Goal: Task Accomplishment & Management: Manage account settings

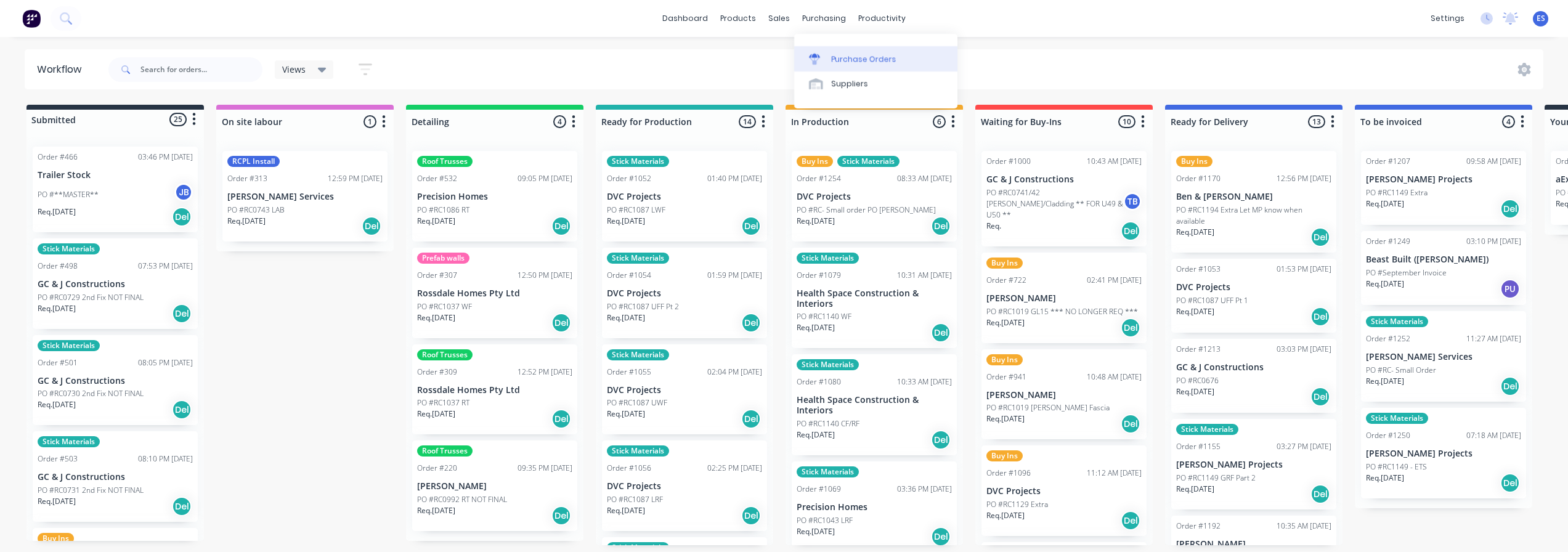
click at [849, 60] on div "Purchase Orders" at bounding box center [863, 59] width 65 height 11
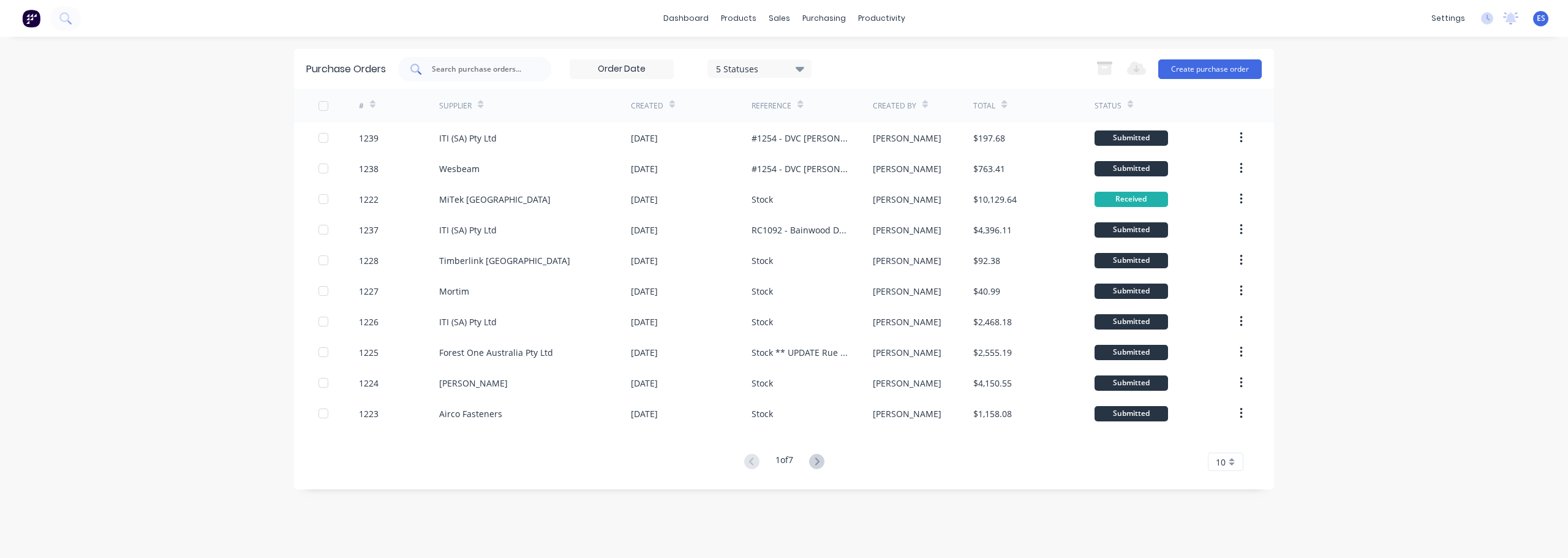
click at [460, 69] on input "text" at bounding box center [482, 68] width 102 height 12
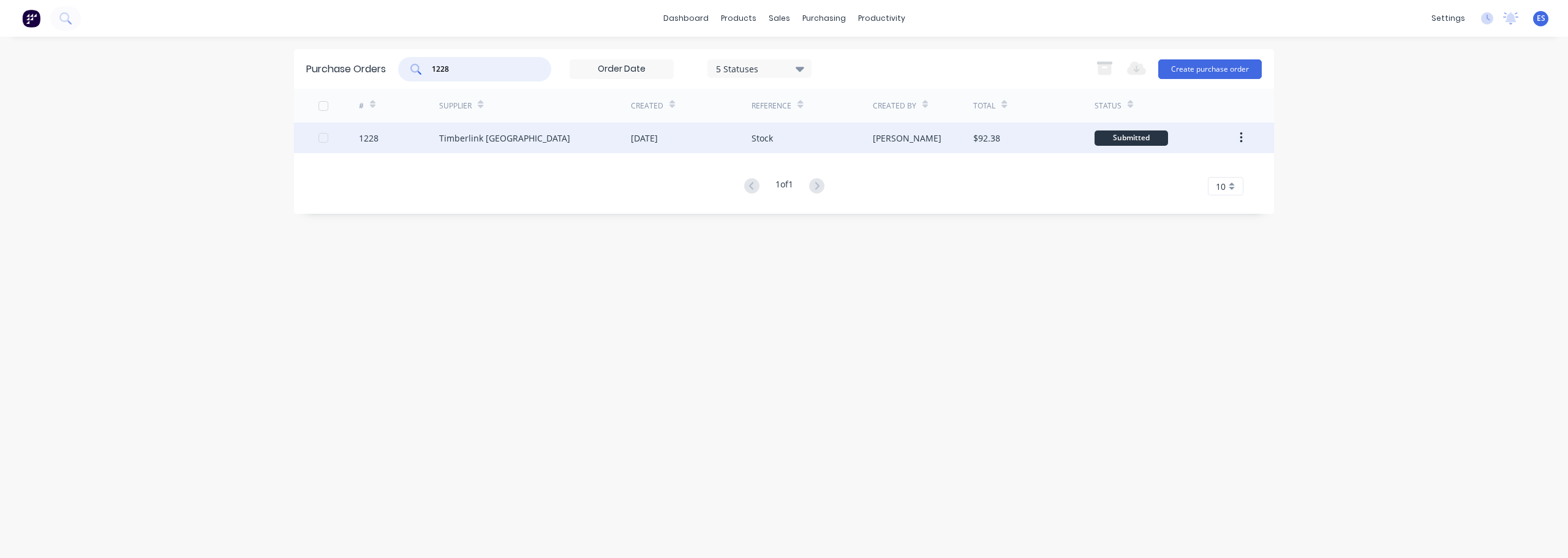
type input "1228"
click at [652, 141] on div "[DATE]" at bounding box center [644, 138] width 27 height 13
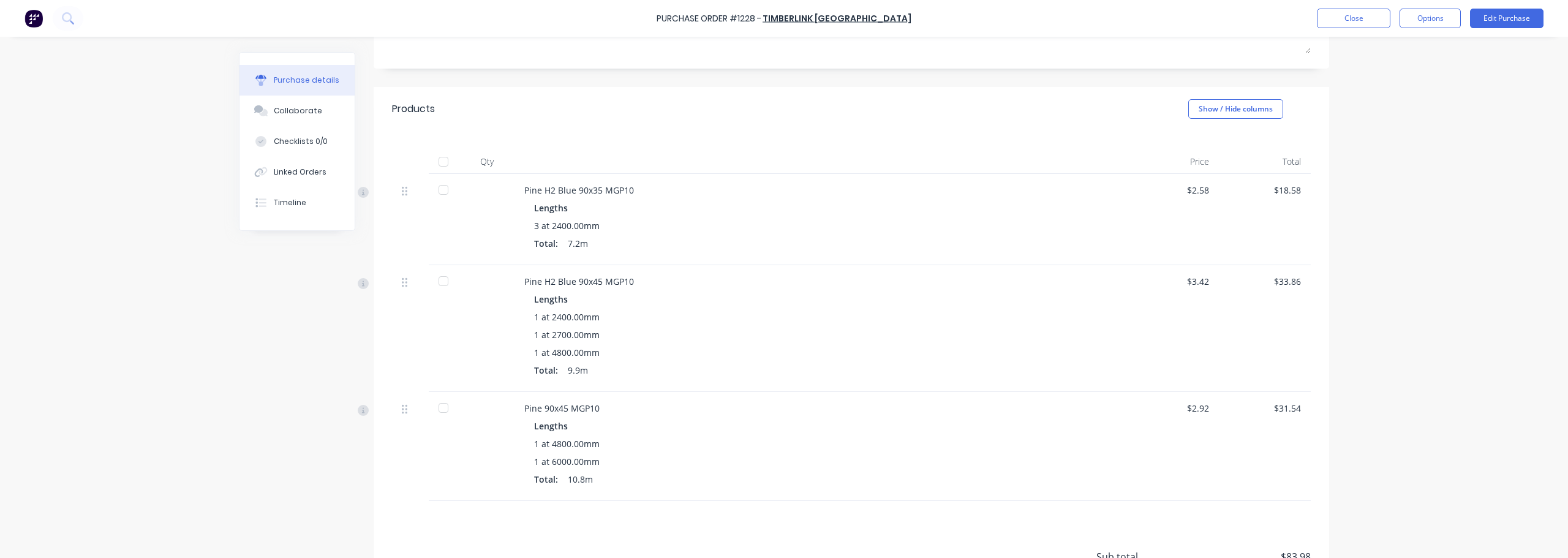
scroll to position [123, 0]
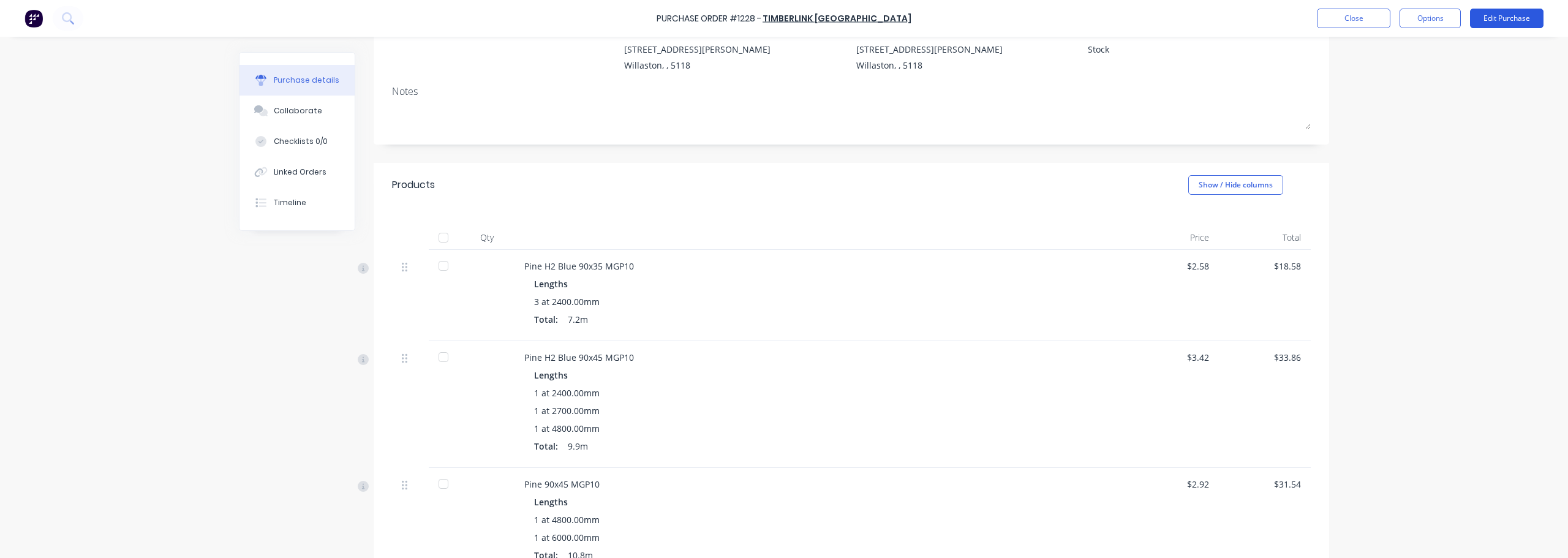
click at [1502, 22] on button "Edit Purchase" at bounding box center [1507, 18] width 74 height 19
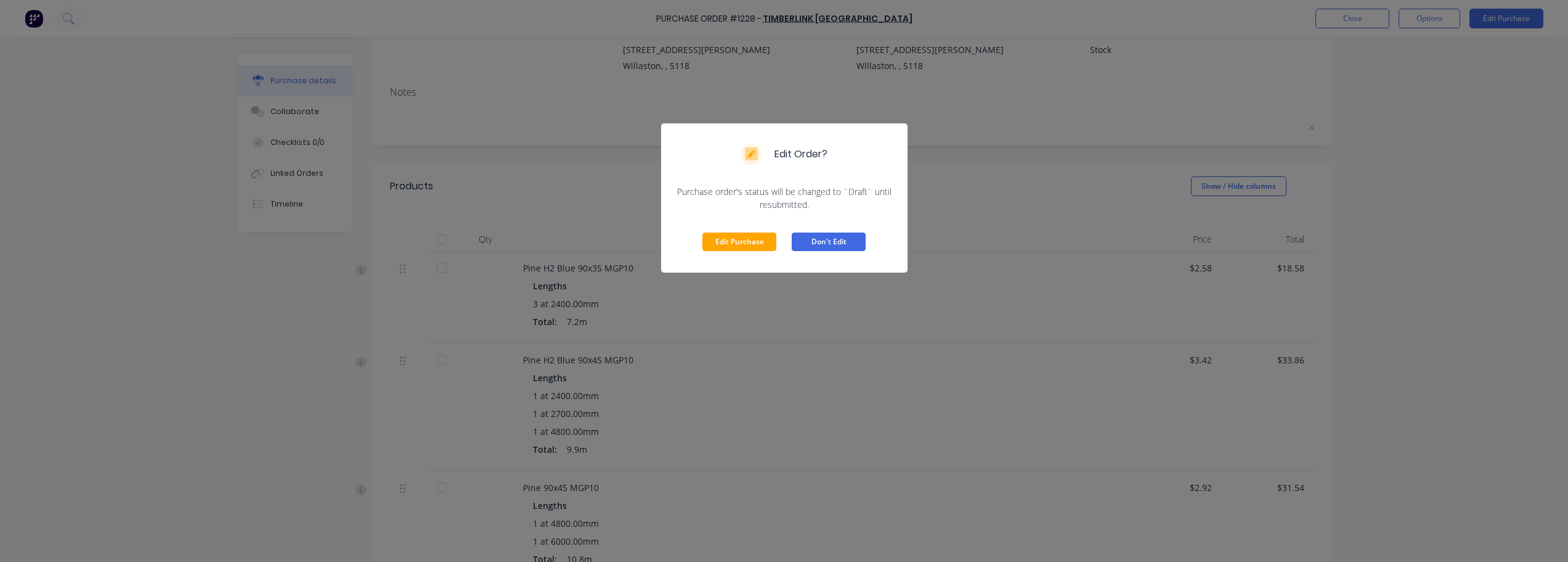
click at [827, 242] on button "Don't Edit" at bounding box center [829, 242] width 74 height 19
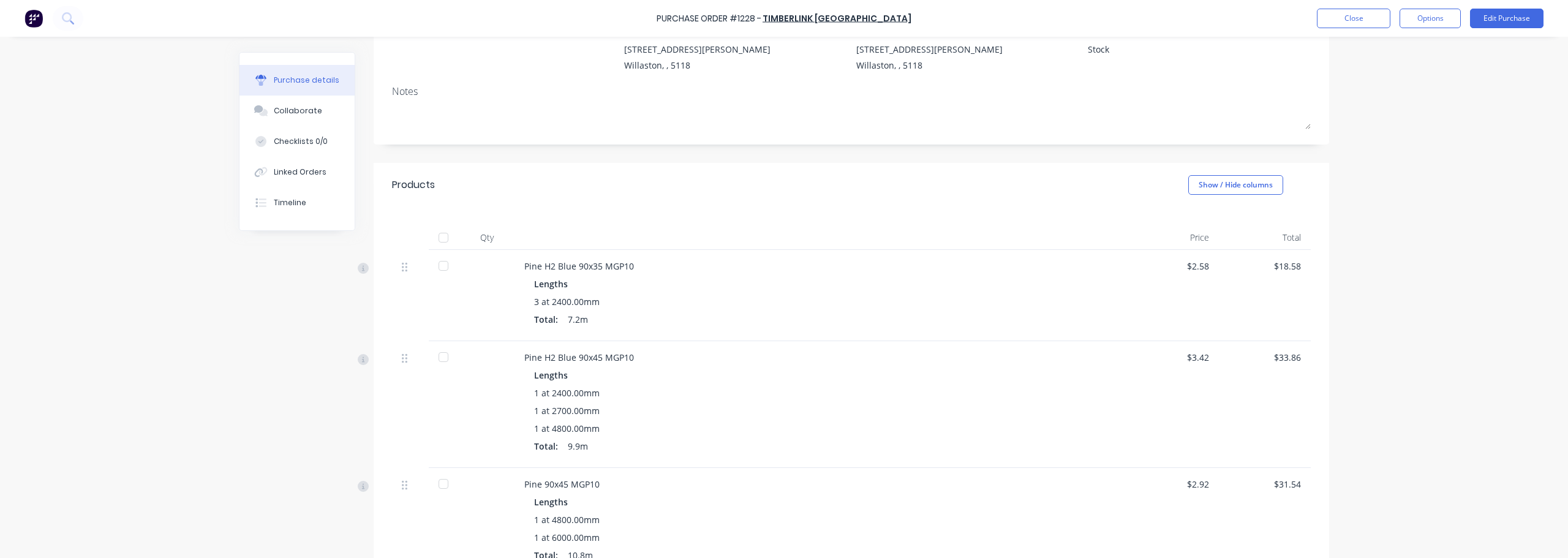
click at [1527, 6] on div "Purchase Order #1228 - Timberlink [GEOGRAPHIC_DATA] Close Options Edit Purchase" at bounding box center [784, 18] width 1568 height 37
click at [1526, 16] on button "Edit Purchase" at bounding box center [1507, 18] width 74 height 19
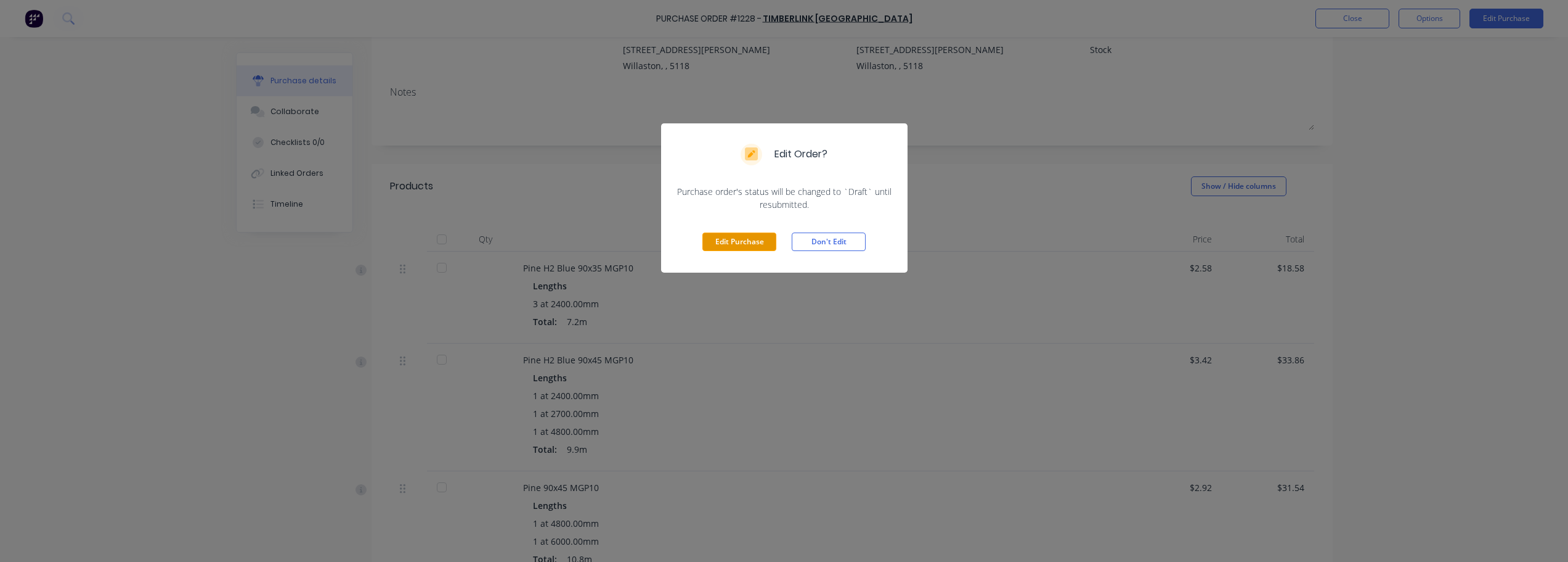
click at [726, 242] on button "Edit Purchase" at bounding box center [740, 242] width 74 height 19
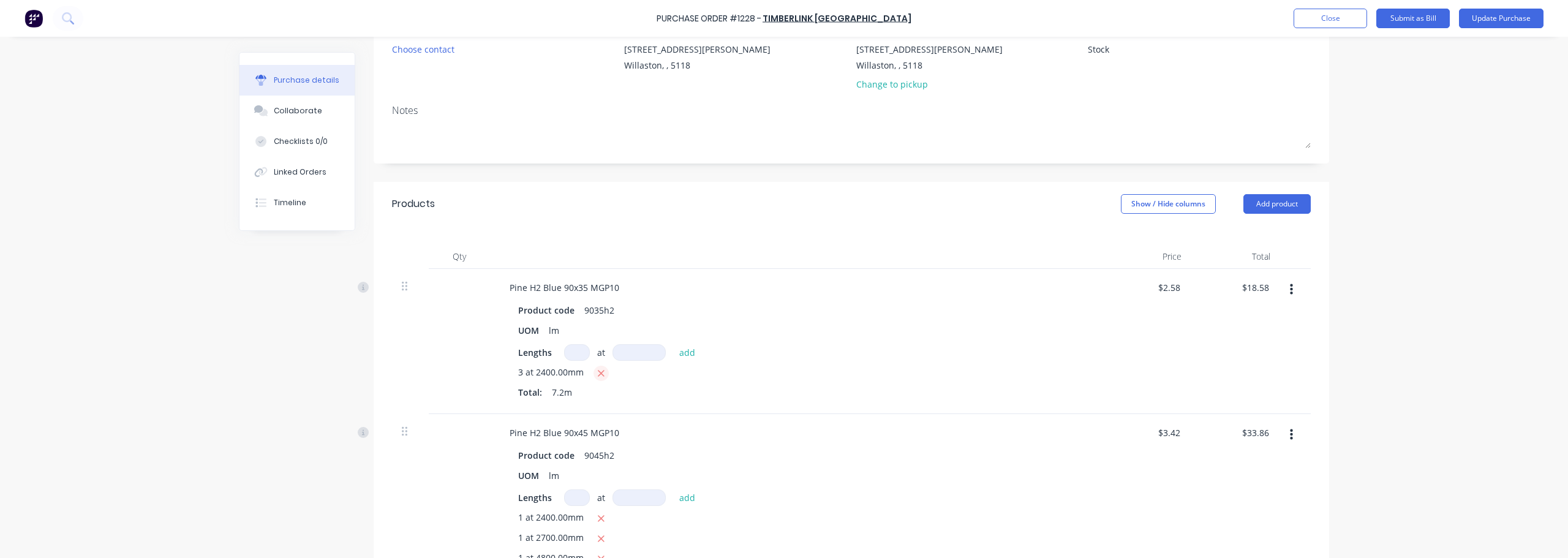
click at [597, 375] on icon "button" at bounding box center [601, 374] width 8 height 11
type textarea "x"
type input "$0.00"
click at [583, 350] on input at bounding box center [577, 352] width 26 height 17
type textarea "x"
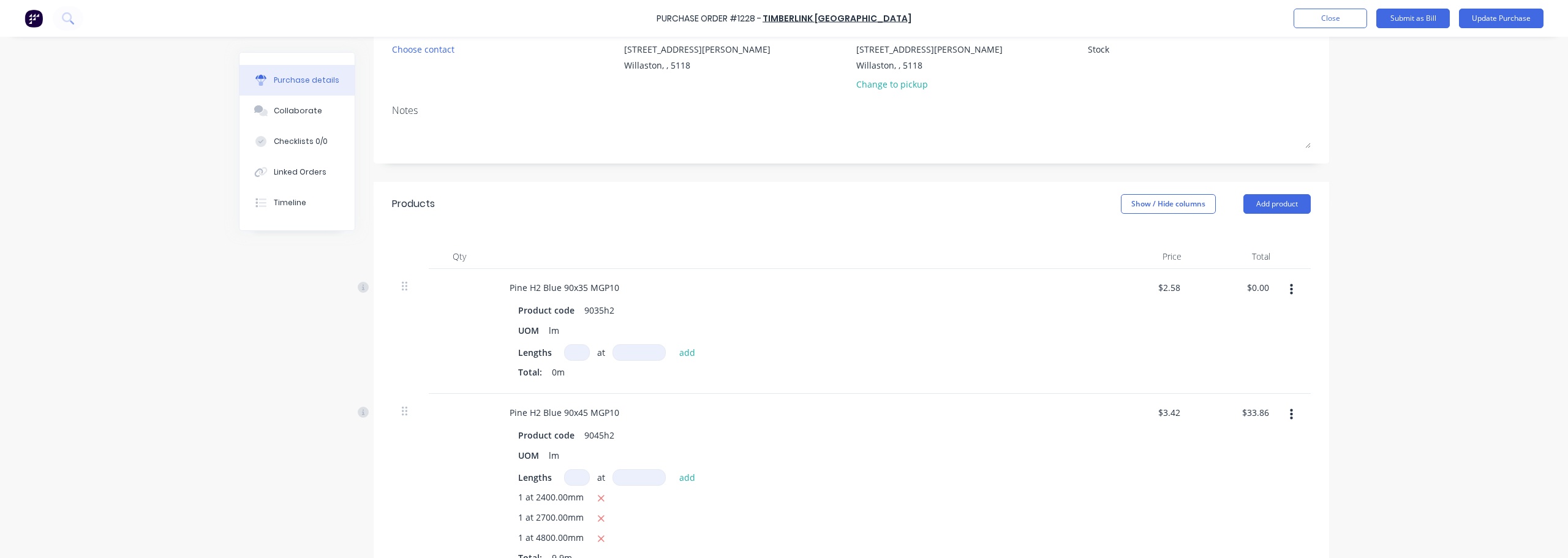
type input "1"
type textarea "x"
type input "12"
type textarea "x"
type input "128"
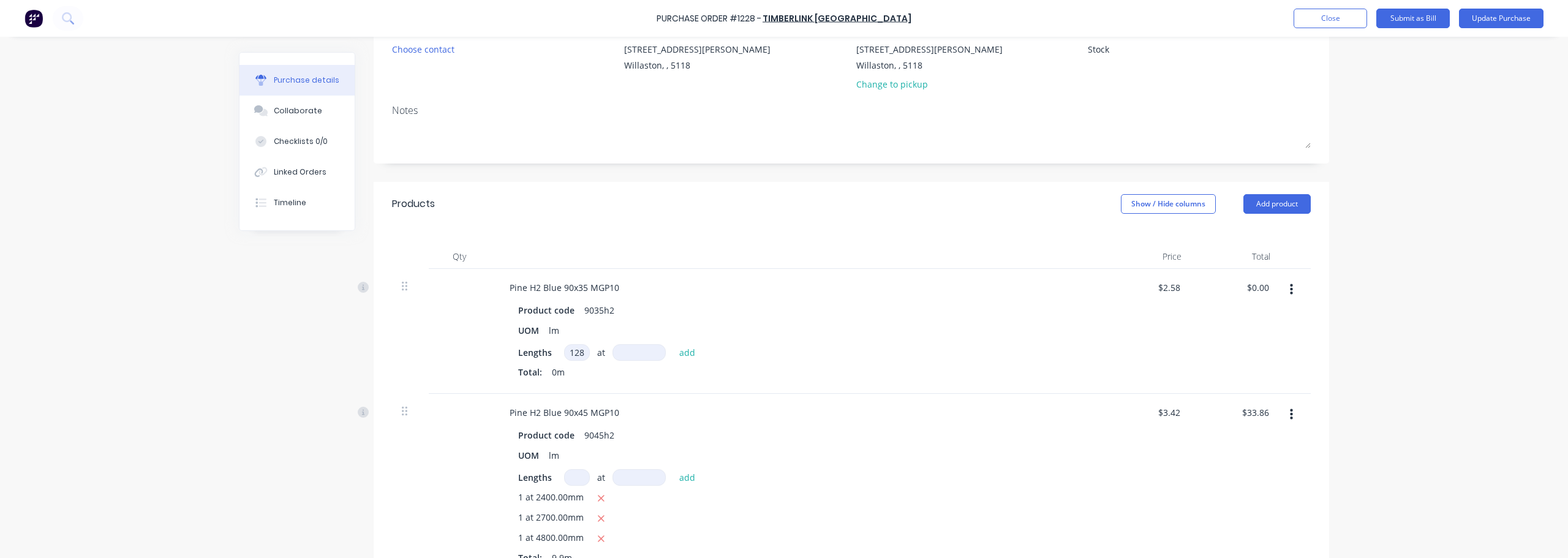
type textarea "x"
type input "2"
type textarea "x"
type input "24"
type textarea "x"
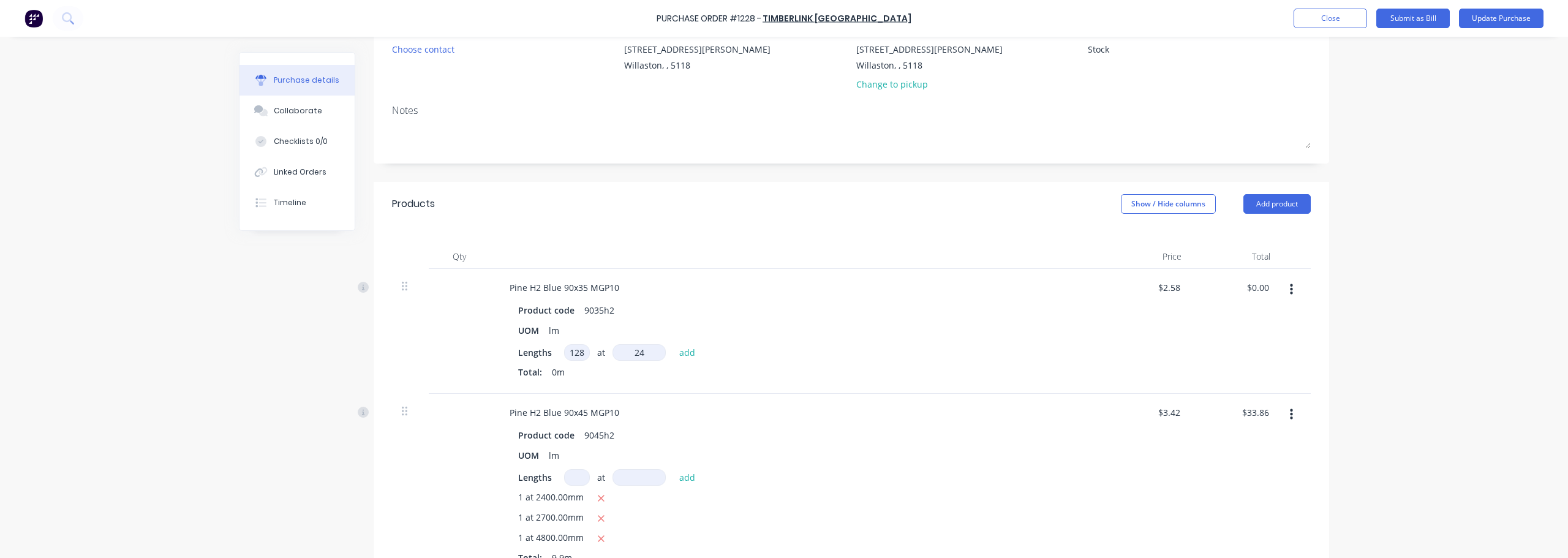
type input "240"
type textarea "x"
type input "2400"
type textarea "x"
type input "2400mm"
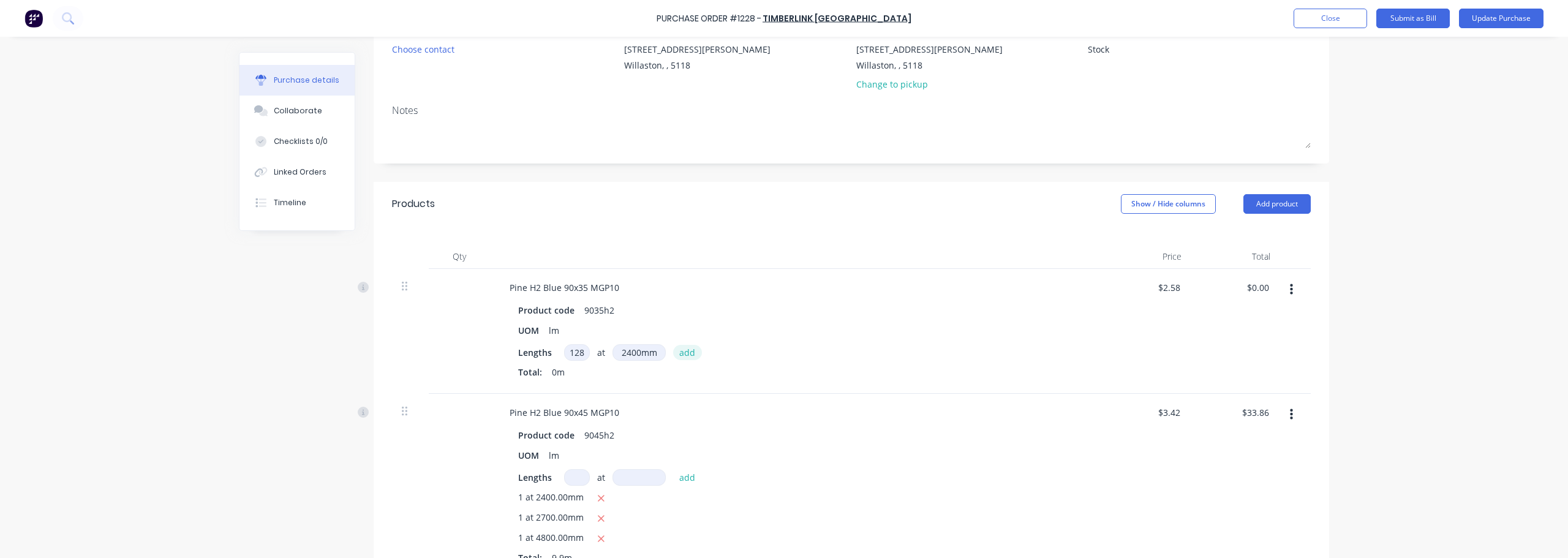
click at [682, 355] on button "add" at bounding box center [687, 352] width 29 height 15
type textarea "x"
type input "$792.58"
type textarea "x"
type input "1"
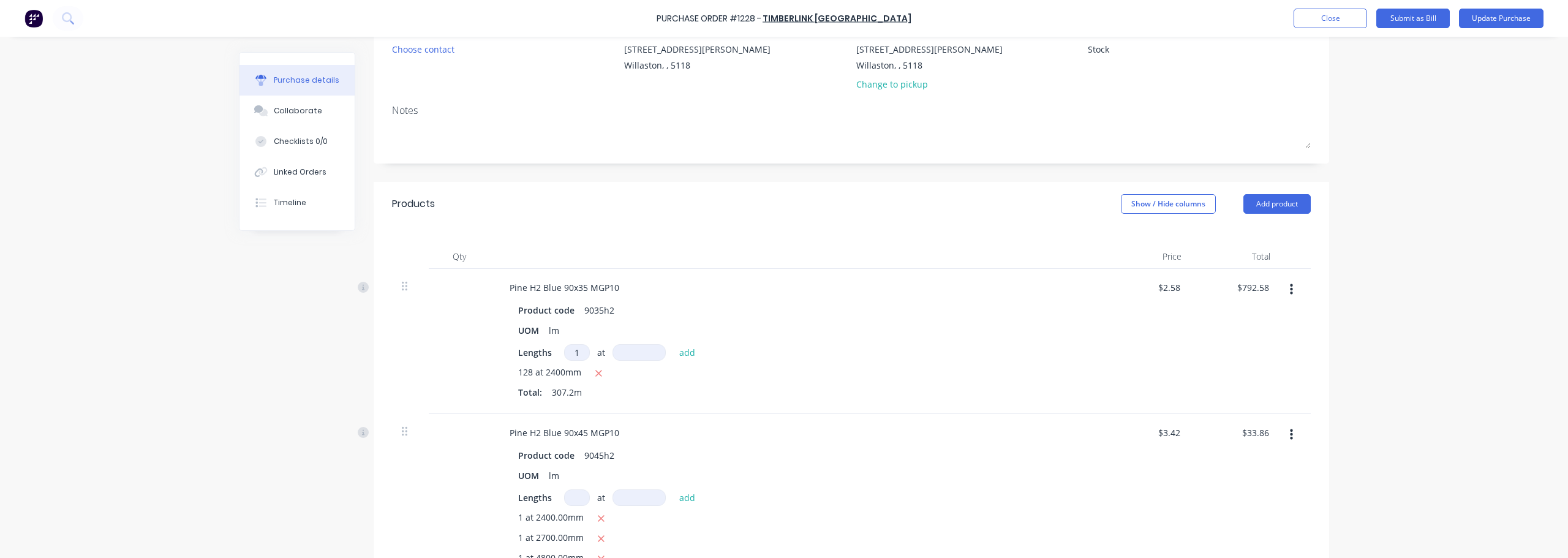
type textarea "x"
type input "12"
type textarea "x"
type input "128"
type textarea "x"
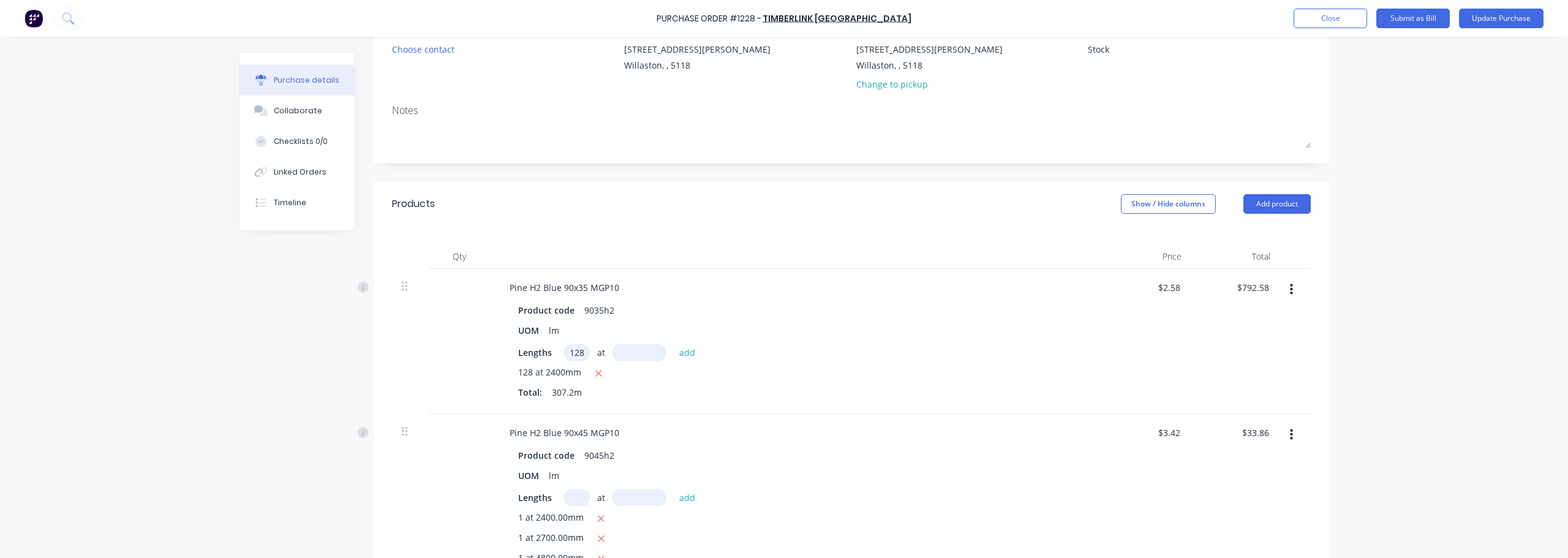
type input "2"
type textarea "x"
type input "24"
type textarea "x"
type input "240"
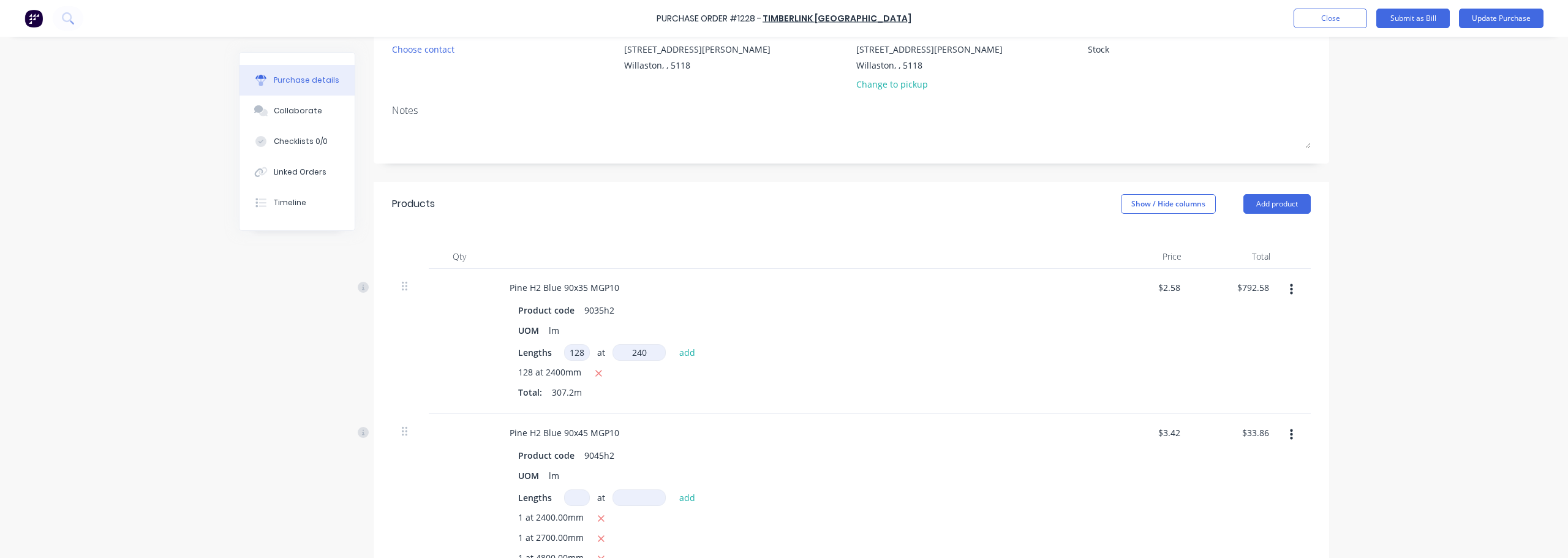
type textarea "x"
type input "2400"
type textarea "x"
type input "2400mm"
click at [682, 353] on button "add" at bounding box center [687, 352] width 29 height 15
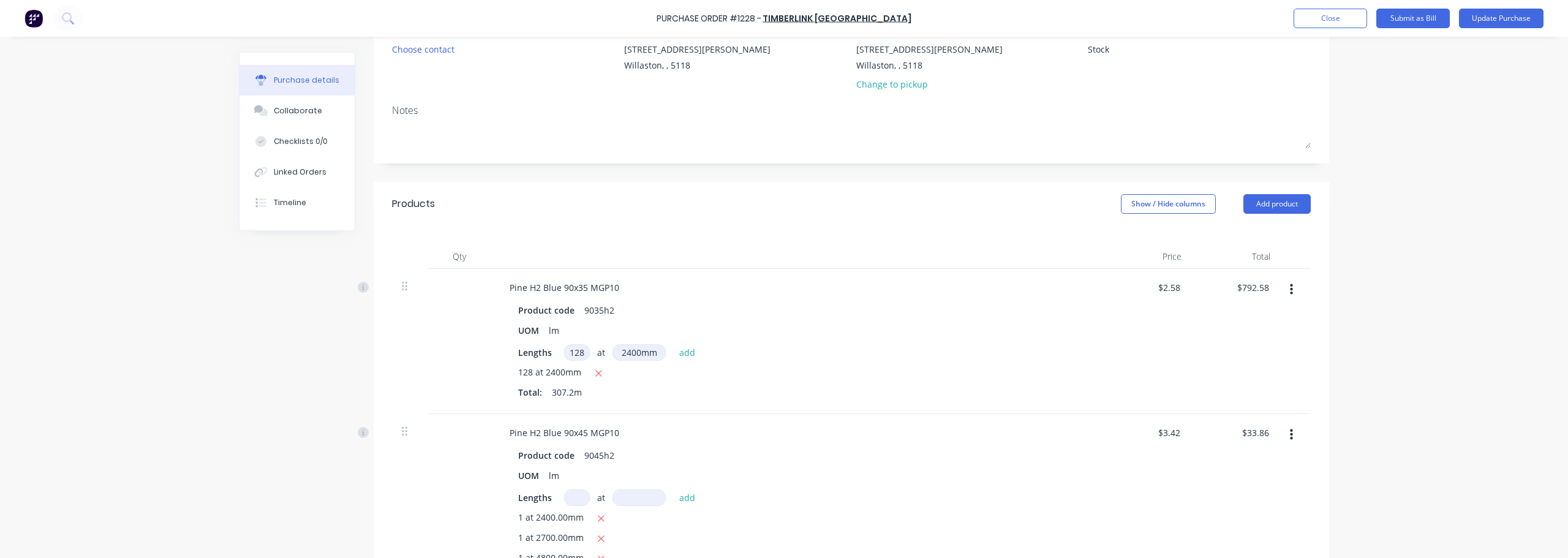
type textarea "x"
type input "$1,585.15"
type textarea "x"
type input "2"
type textarea "x"
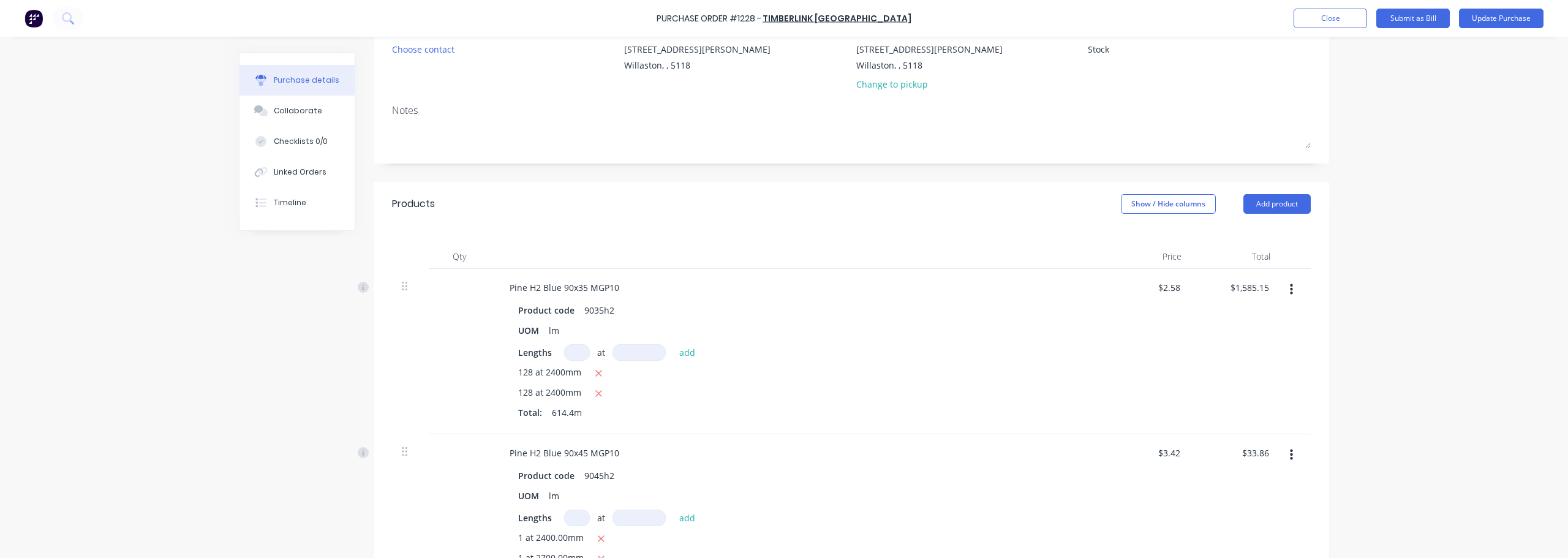
type textarea "x"
type input "1"
type textarea "x"
type input "12"
type textarea "x"
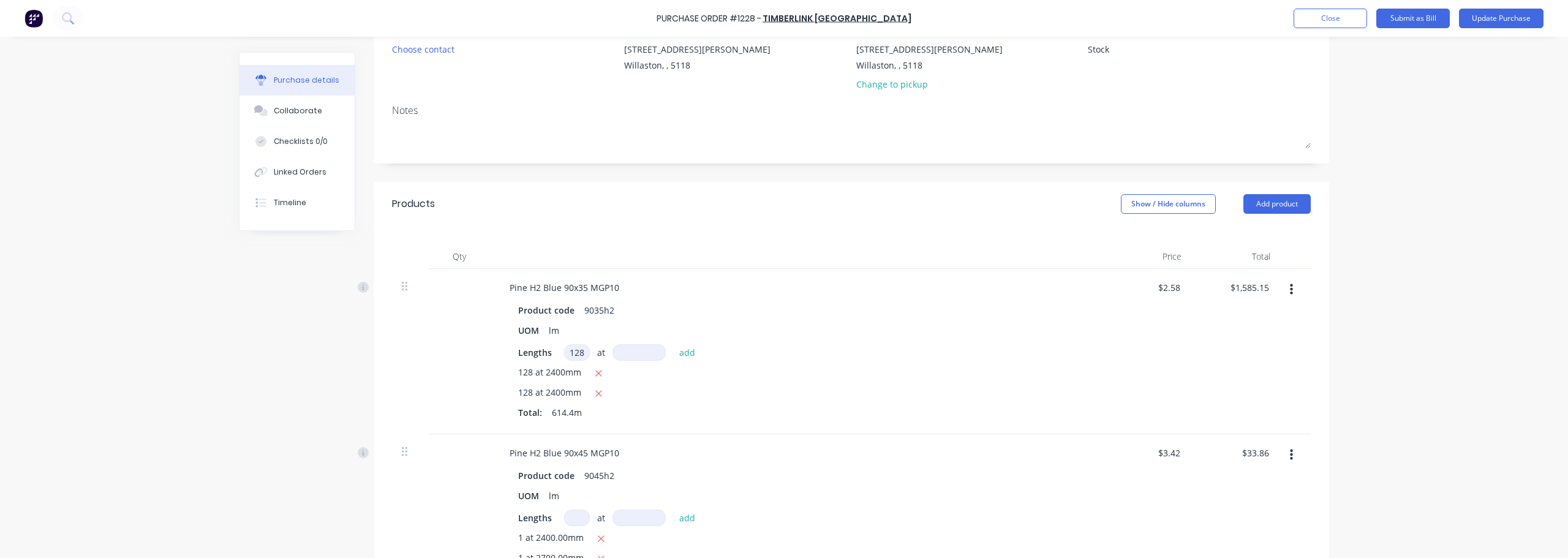
type input "128"
type textarea "x"
type input "2"
type textarea "x"
type input "24"
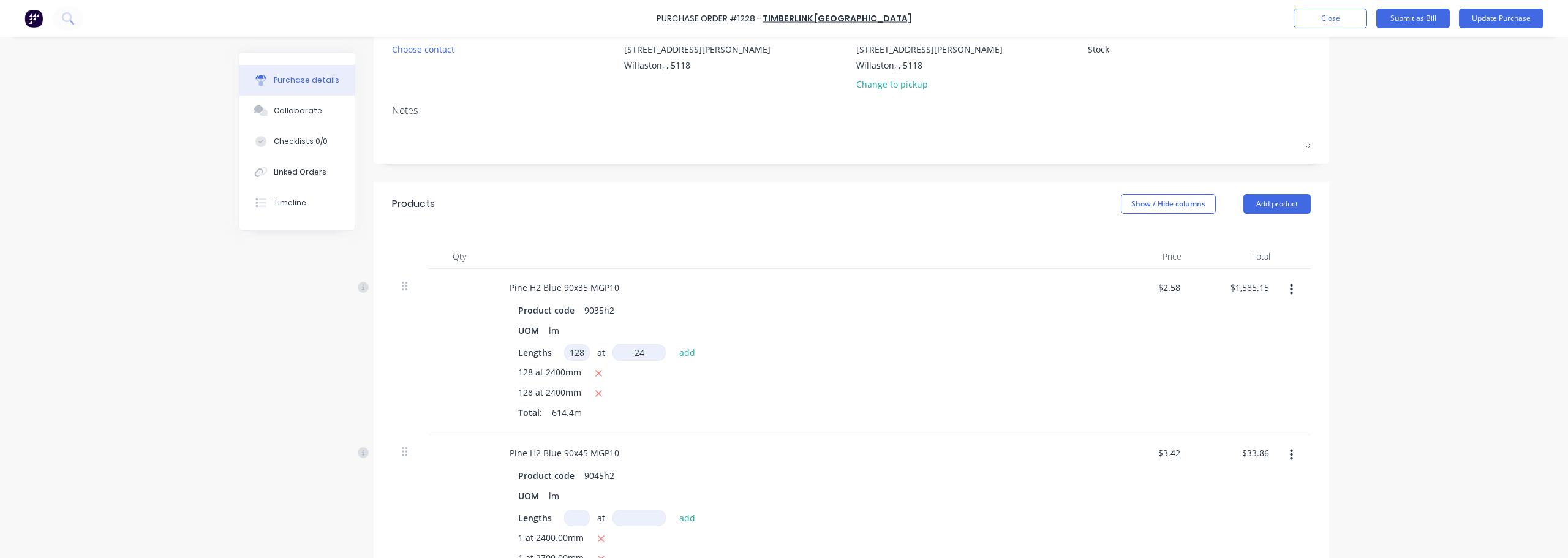
type textarea "x"
type input "240"
type textarea "x"
type input "2400"
type textarea "x"
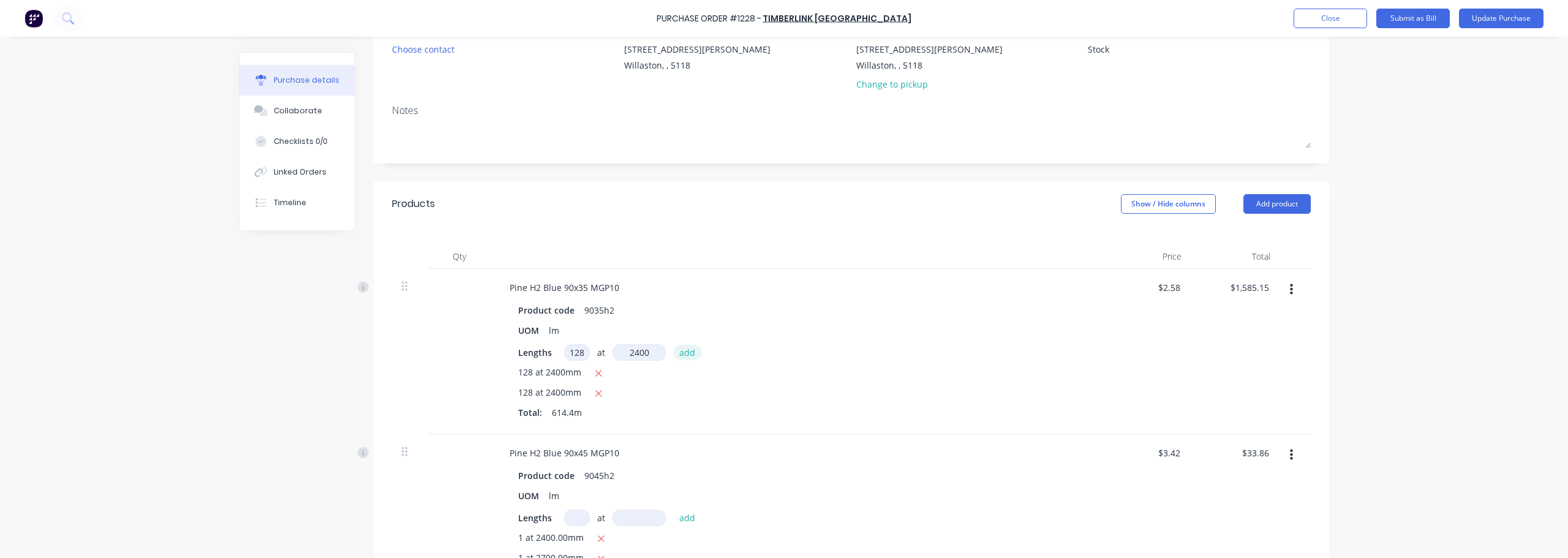
type input "2400mm"
click at [682, 354] on button "add" at bounding box center [687, 352] width 29 height 15
type textarea "x"
type input "$2,377.73"
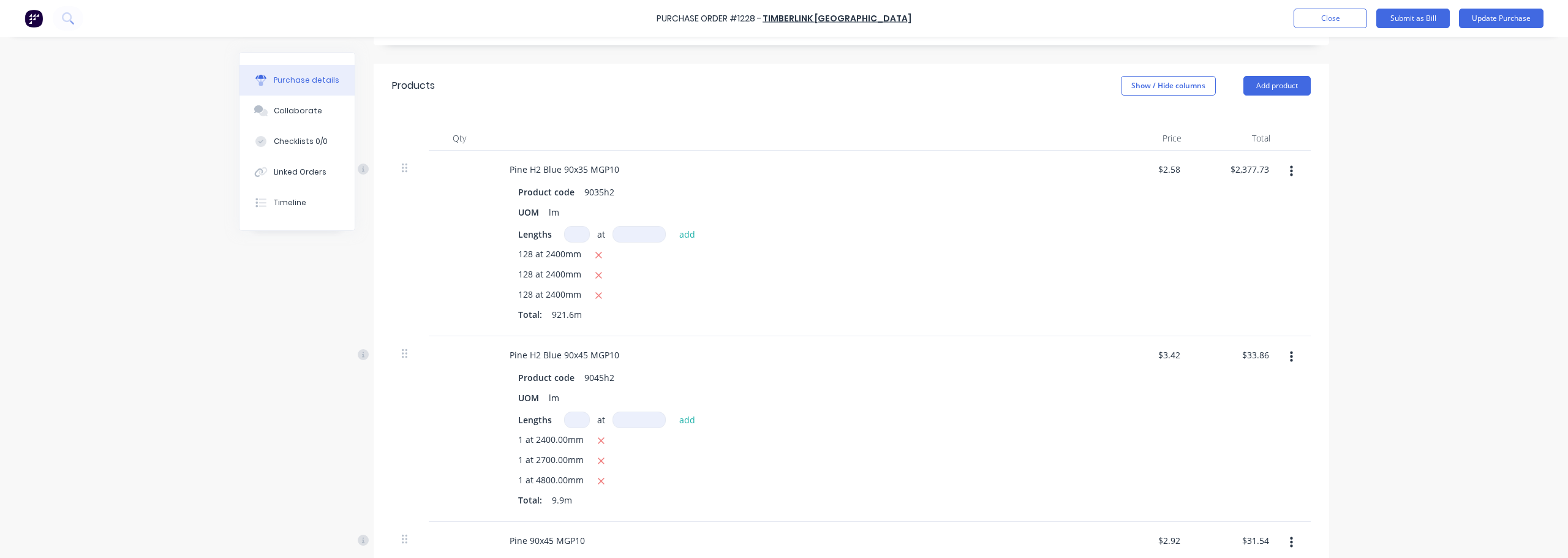
scroll to position [306, 0]
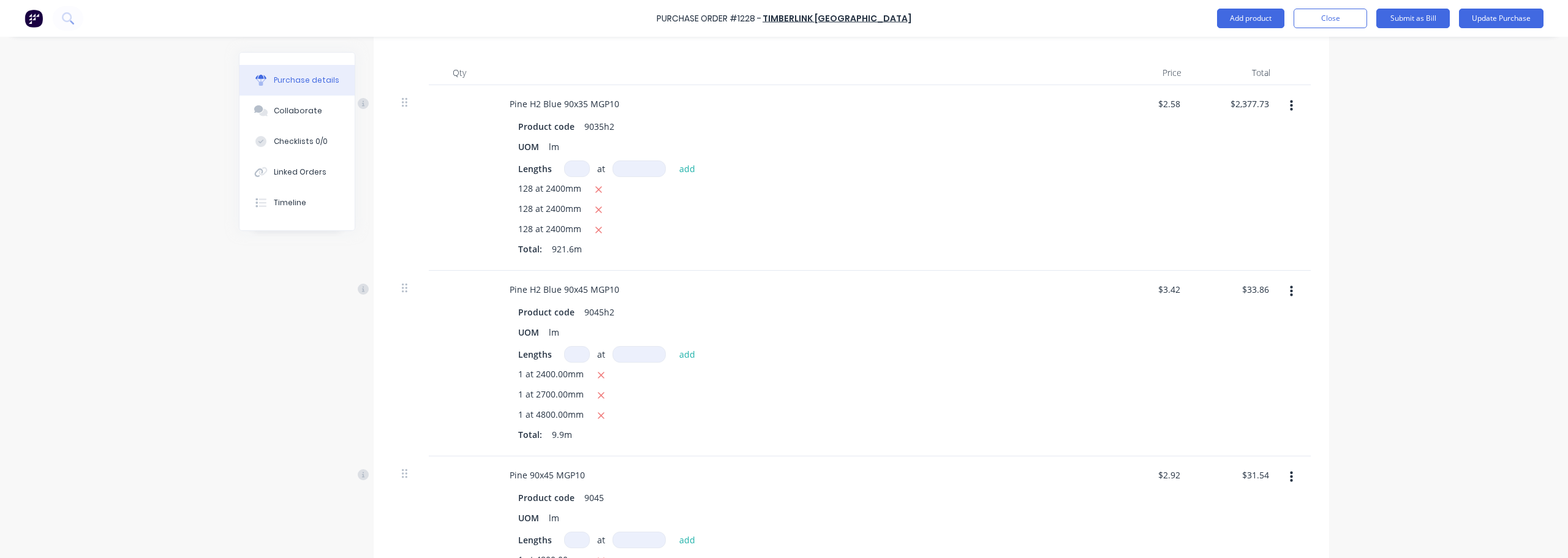
type textarea "x"
click at [574, 358] on input at bounding box center [577, 354] width 26 height 17
type input "1"
type textarea "x"
type input "10"
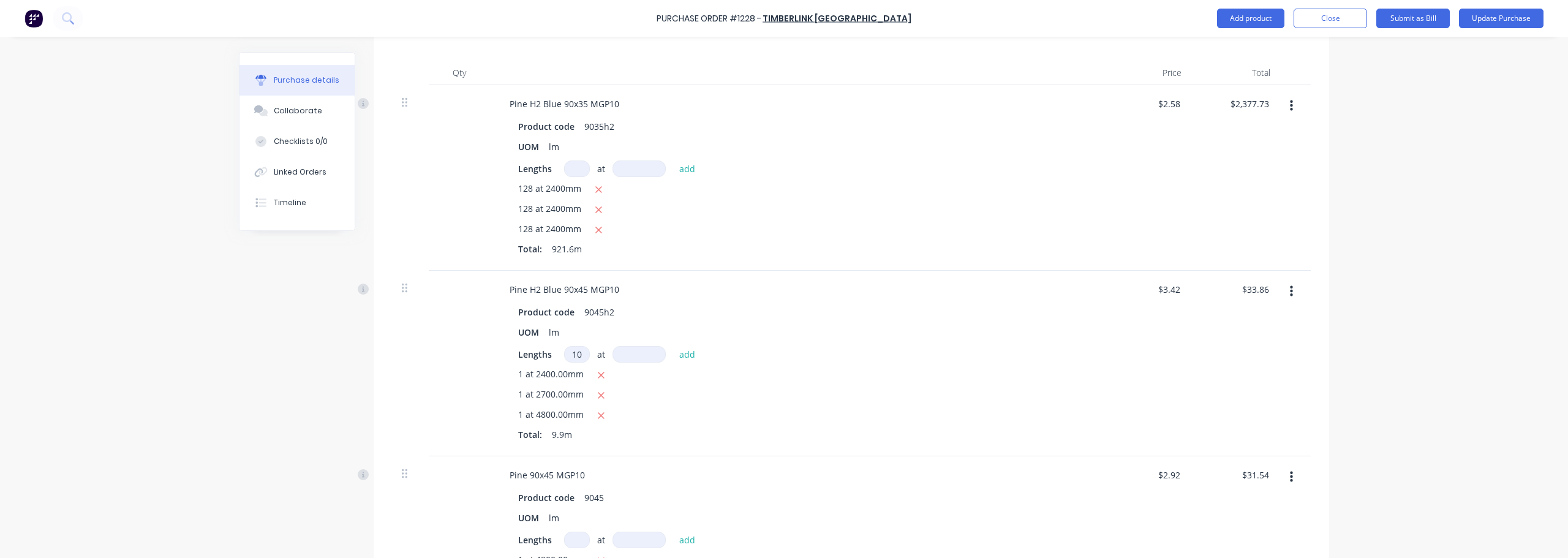
type textarea "x"
type input "104"
type textarea "x"
type input "2"
type textarea "x"
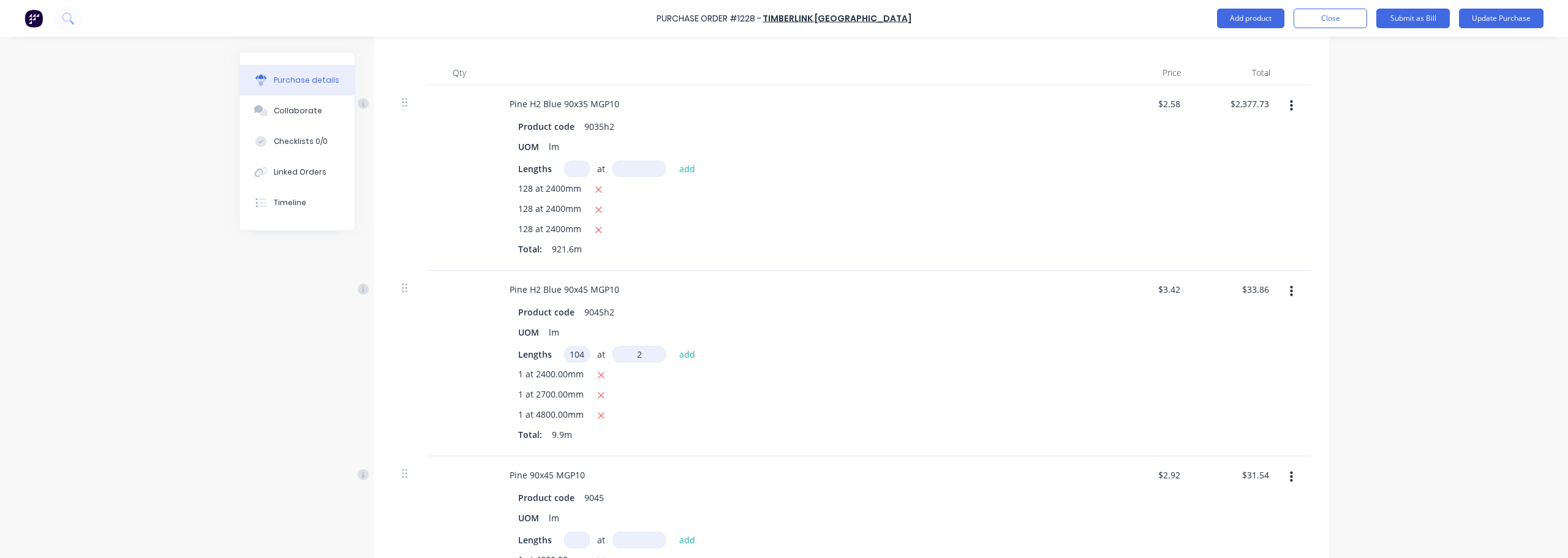
type input "24"
type textarea "x"
type input "240"
type textarea "x"
type input "2400"
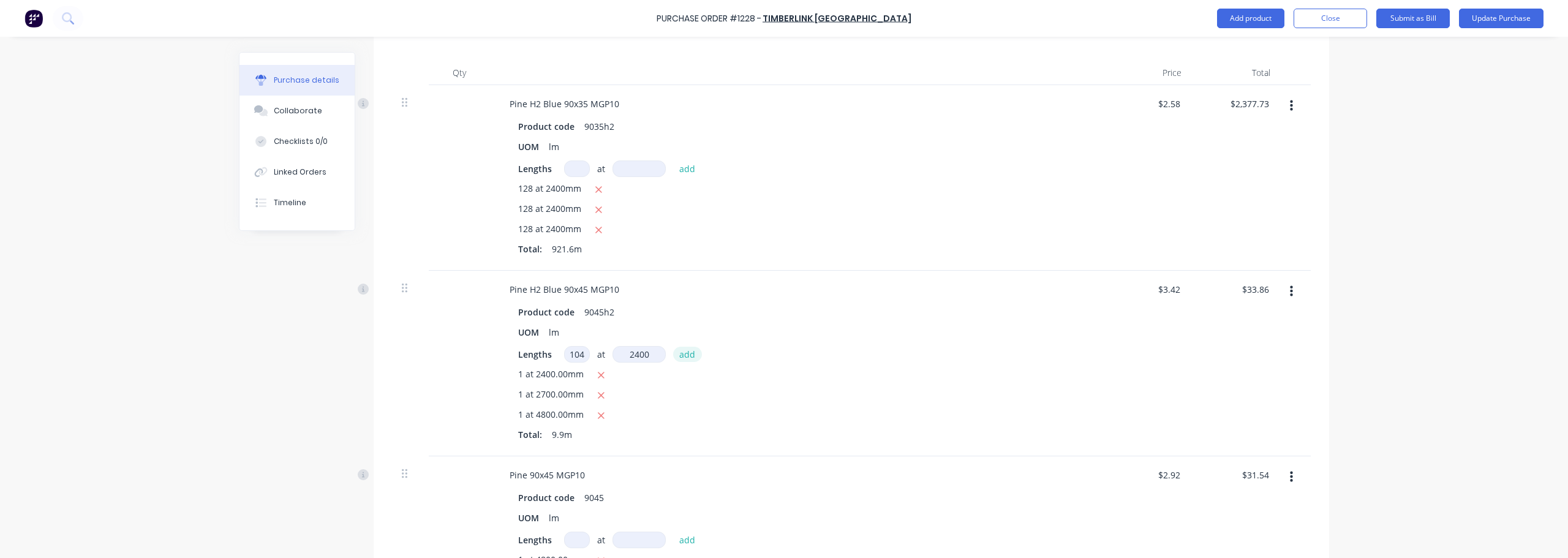
type textarea "x"
type input "2400mm"
click at [686, 354] on button "add" at bounding box center [687, 354] width 29 height 15
type textarea "x"
type input "$887.49"
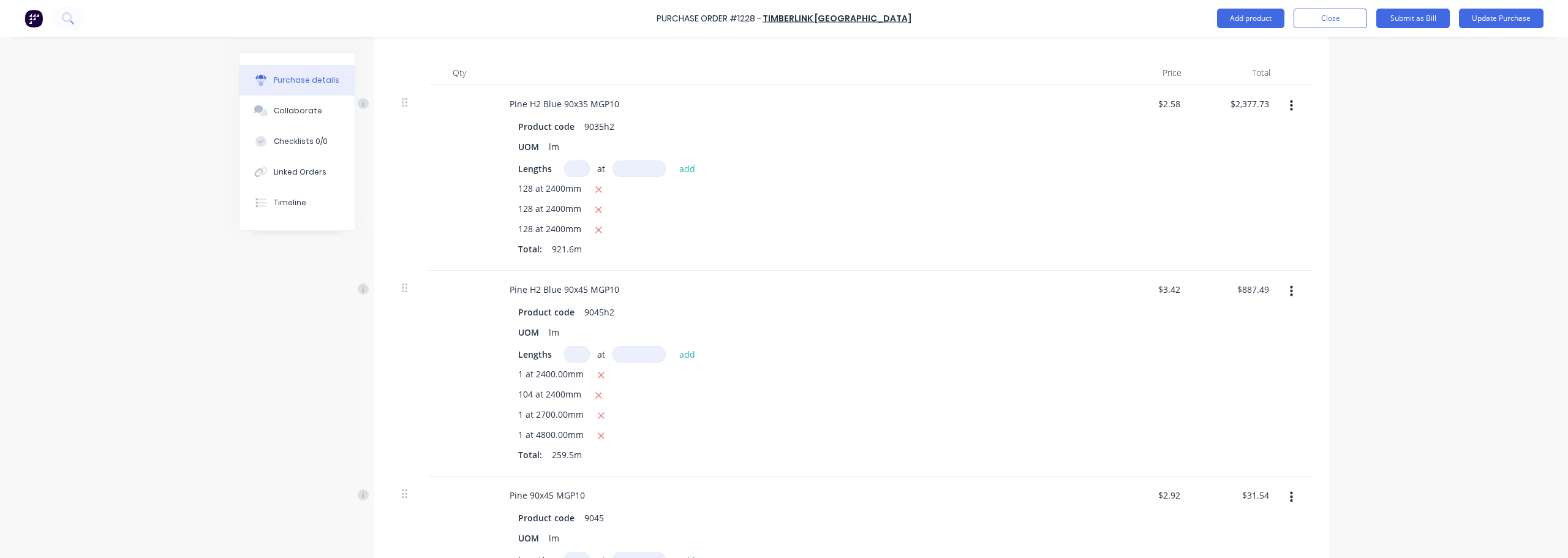
type textarea "x"
type input "1"
type textarea "x"
type input "10"
type textarea "x"
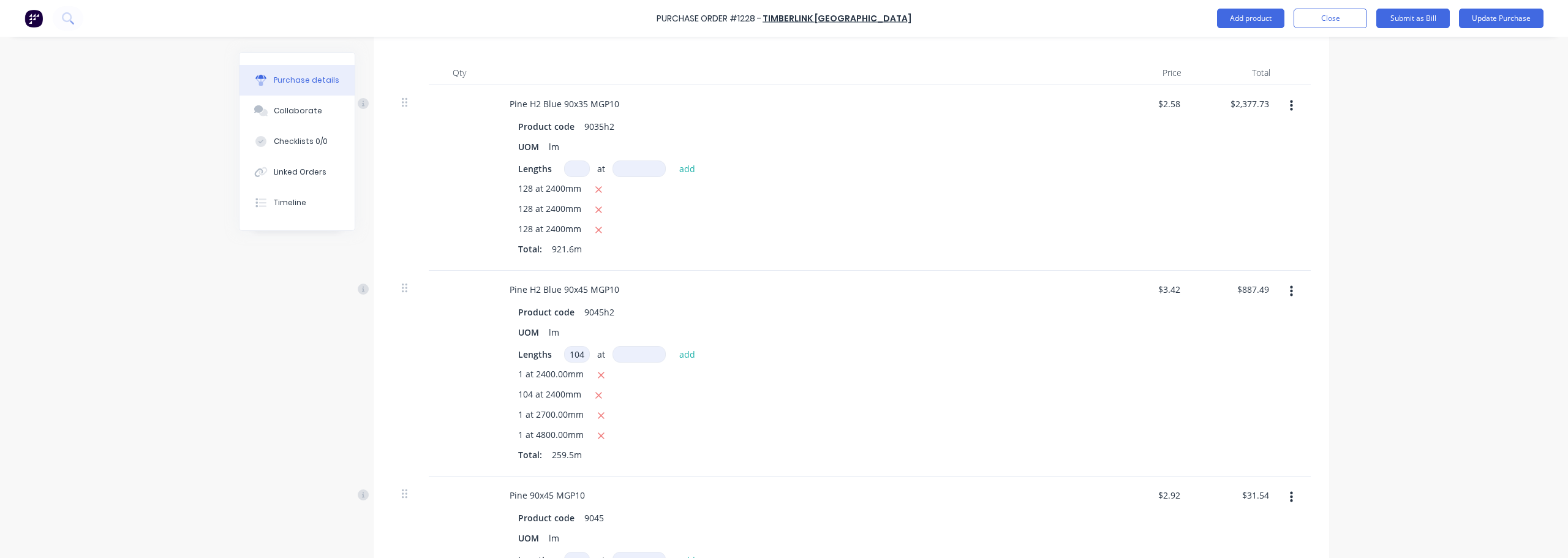
type input "104"
type textarea "x"
type input "2"
type textarea "x"
type input "27"
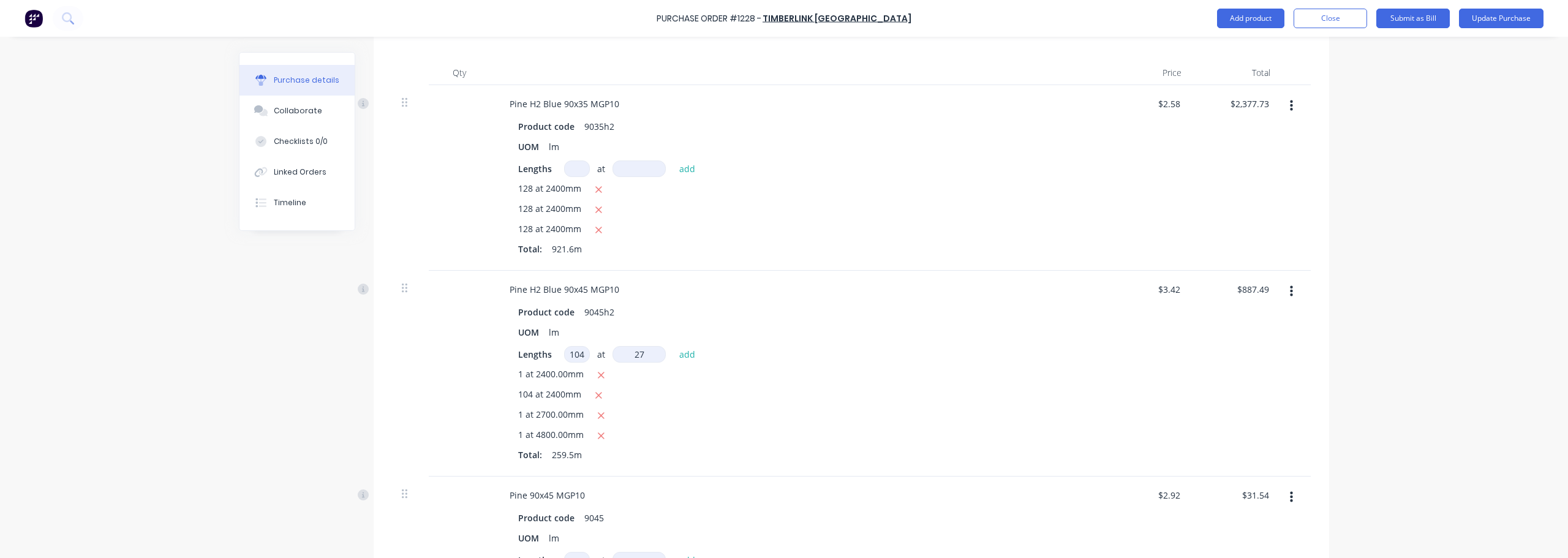
type textarea "x"
type input "270"
type textarea "x"
type input "2700"
type textarea "x"
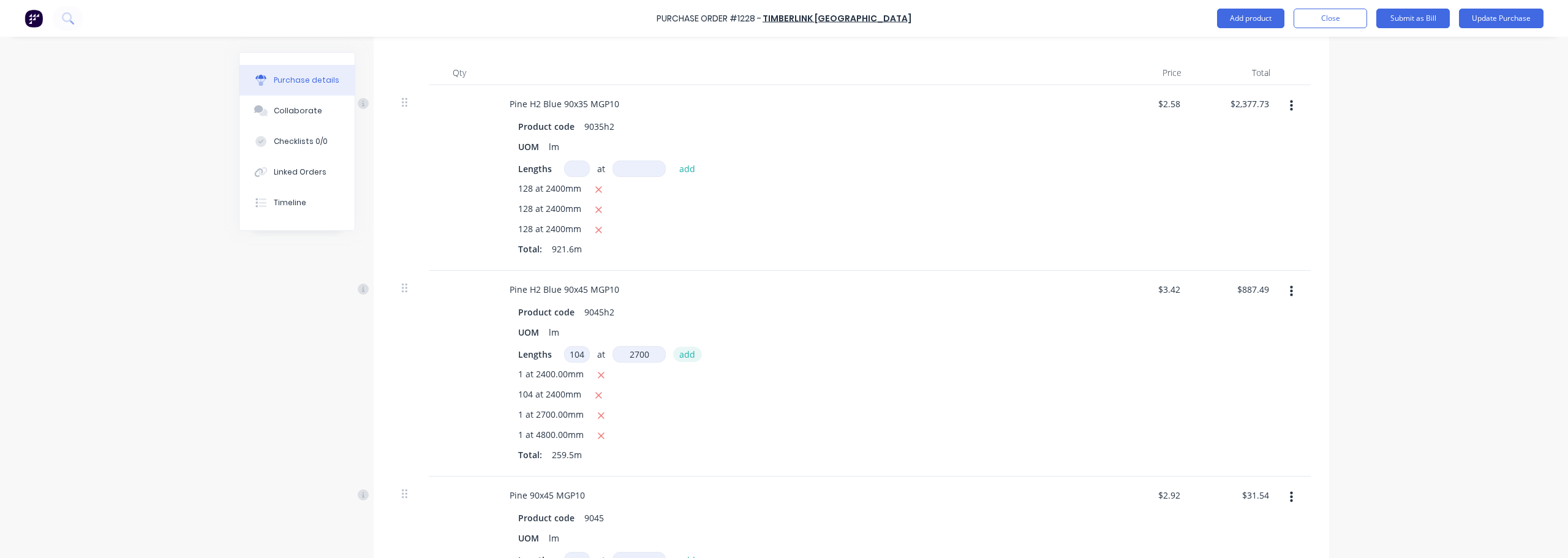
type input "2700mm"
click at [683, 351] on button "add" at bounding box center [687, 354] width 29 height 15
type textarea "x"
type input "$1,847.83"
click at [598, 375] on icon "button" at bounding box center [601, 374] width 6 height 6
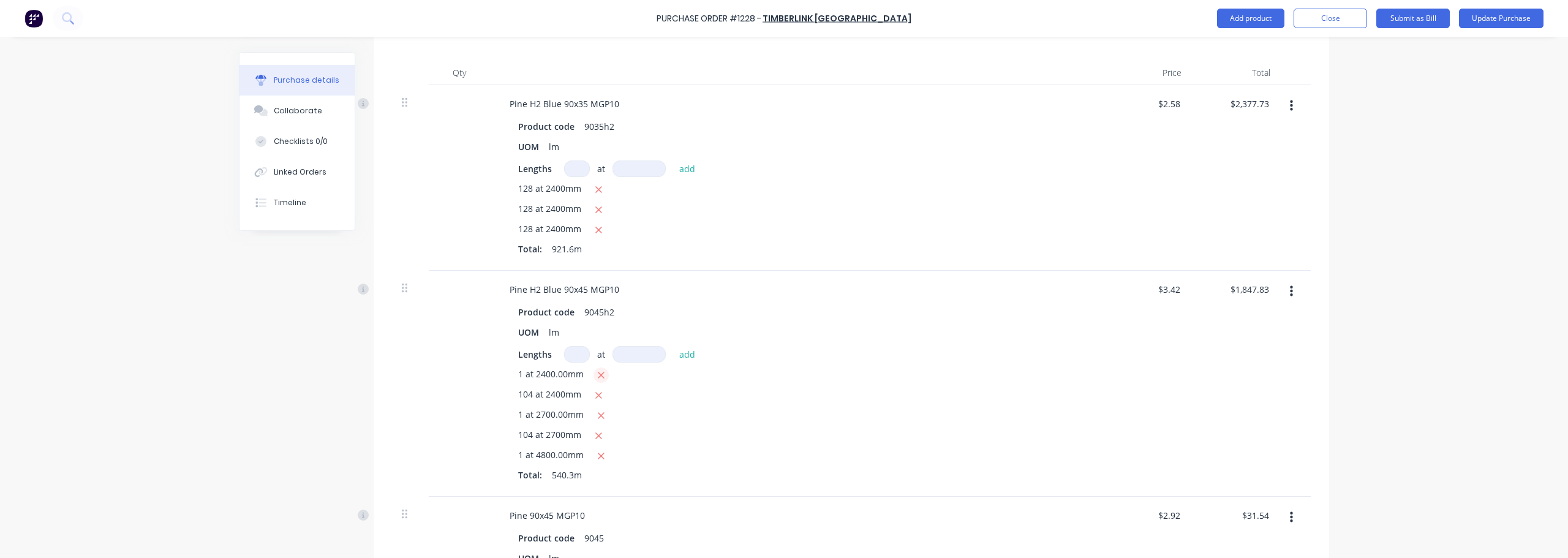
type textarea "x"
type input "$1,839.62"
click at [597, 398] on icon "button" at bounding box center [601, 396] width 8 height 11
type textarea "x"
type input "$1,830.38"
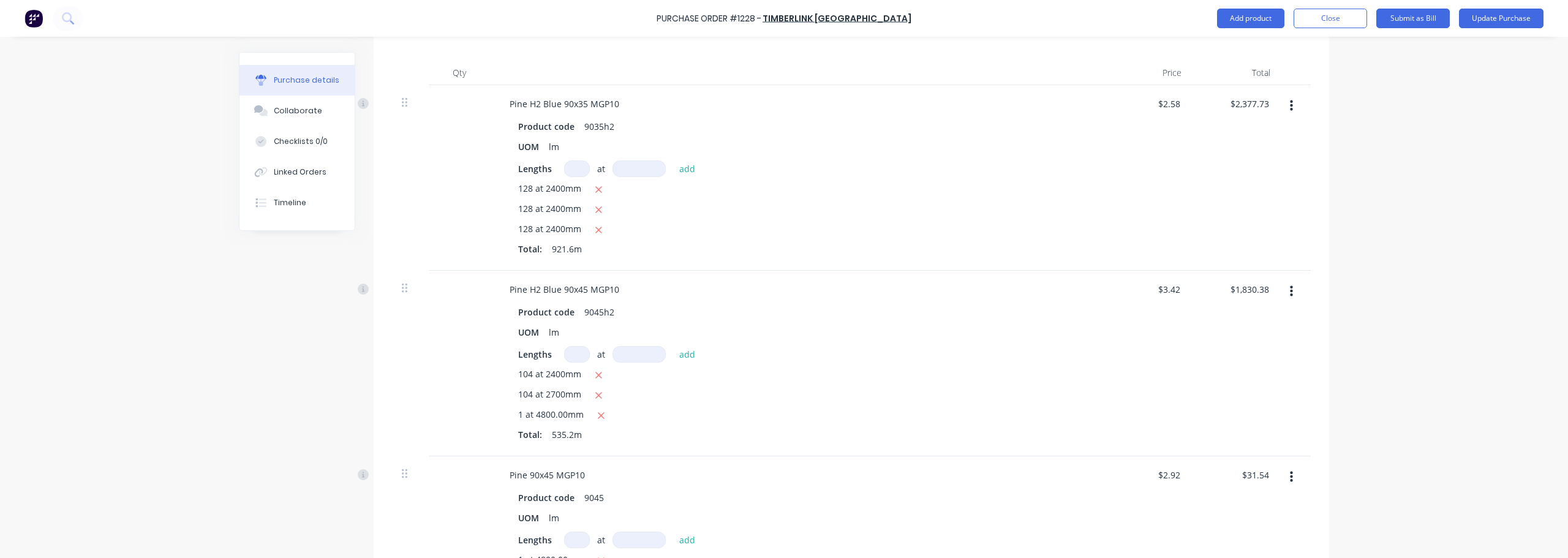
type textarea "x"
type input "1"
type textarea "x"
type input "10"
type textarea "x"
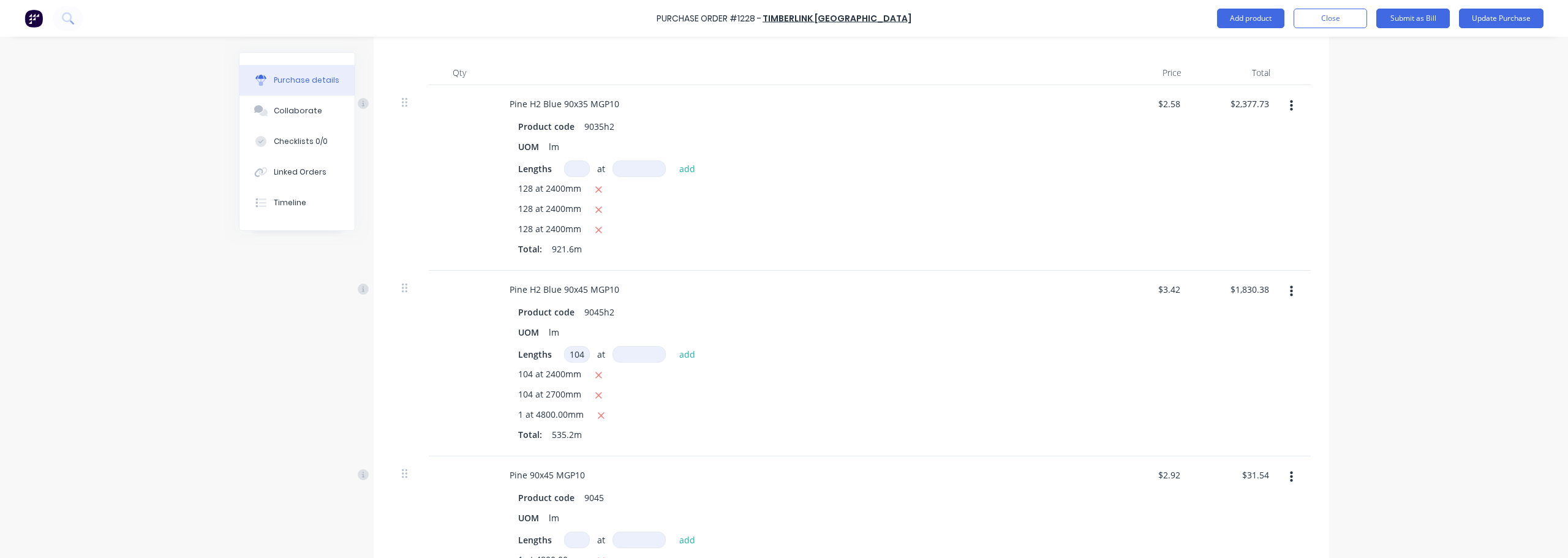
type input "104"
type textarea "x"
type input "4"
type textarea "x"
type input "48"
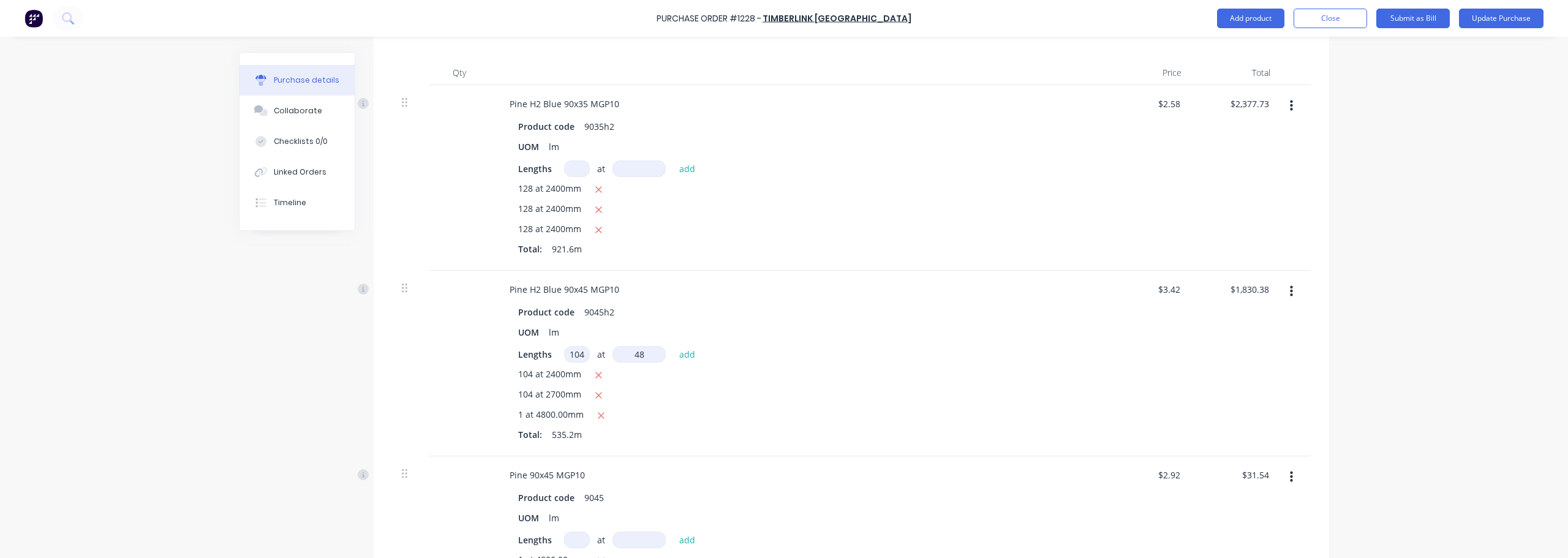
type textarea "x"
type input "480"
type textarea "x"
type input "4800"
type textarea "x"
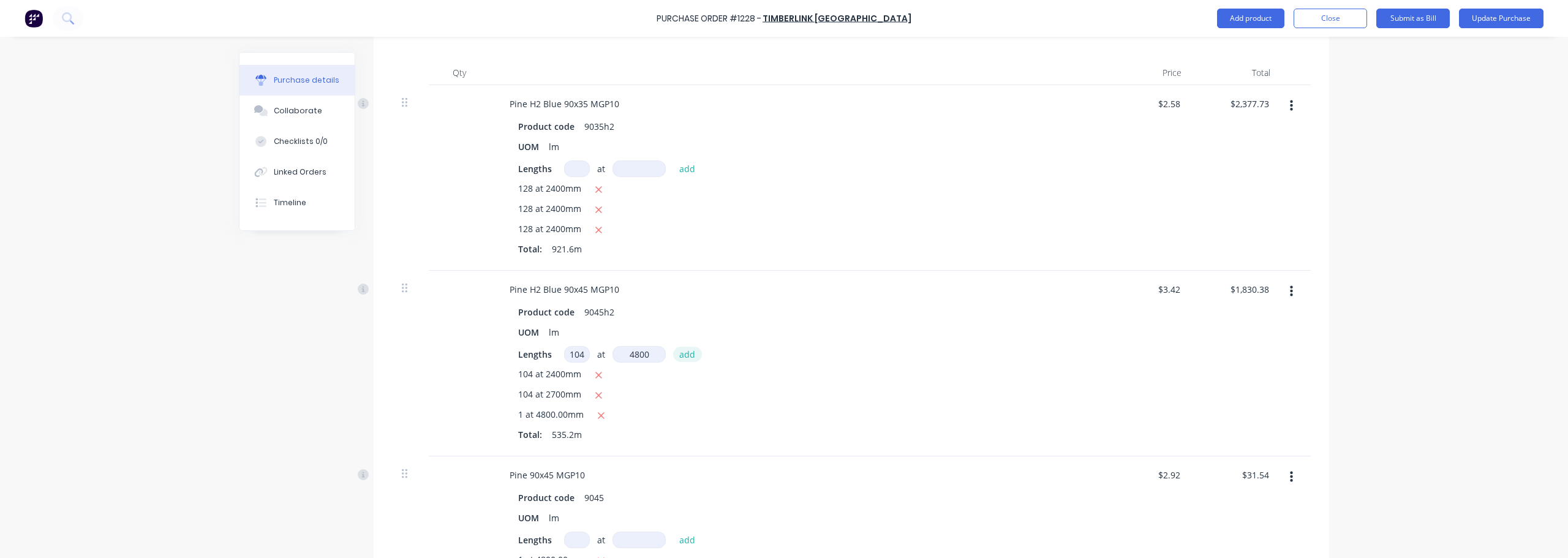
type input "4800mm"
click at [680, 357] on button "add" at bounding box center [687, 354] width 29 height 15
type textarea "x"
type input "$3,537.65"
click at [598, 418] on icon "button" at bounding box center [601, 415] width 6 height 6
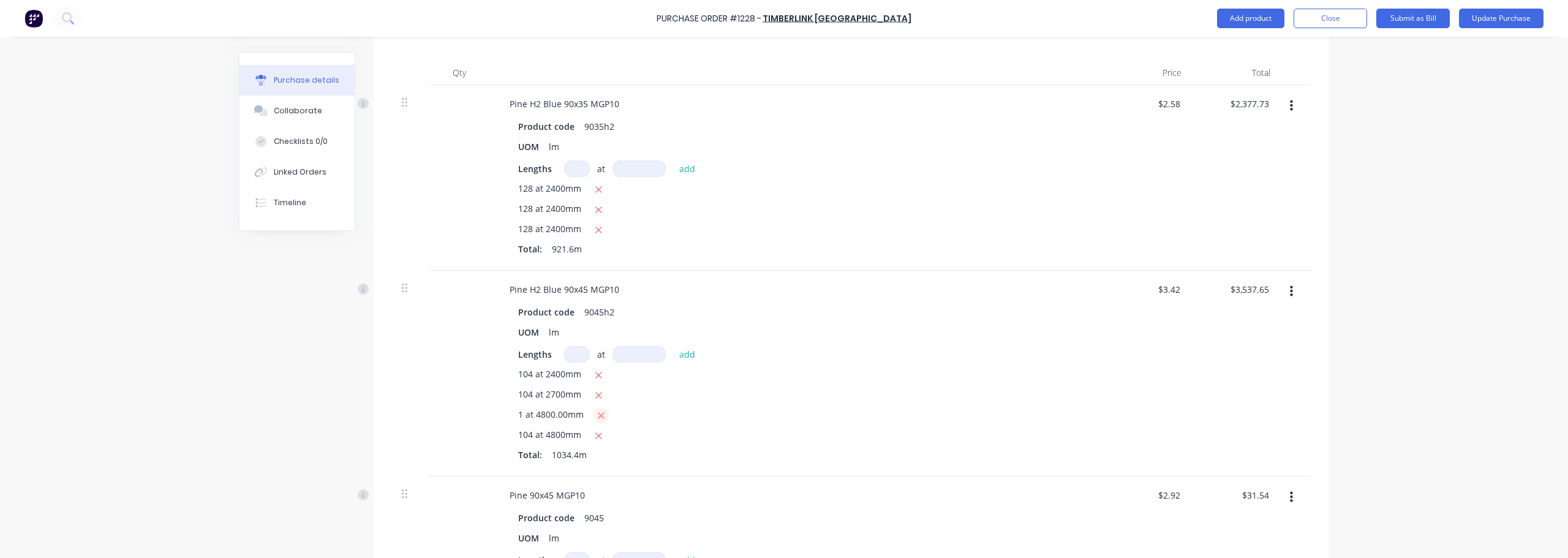
type textarea "x"
type input "$3,521.23"
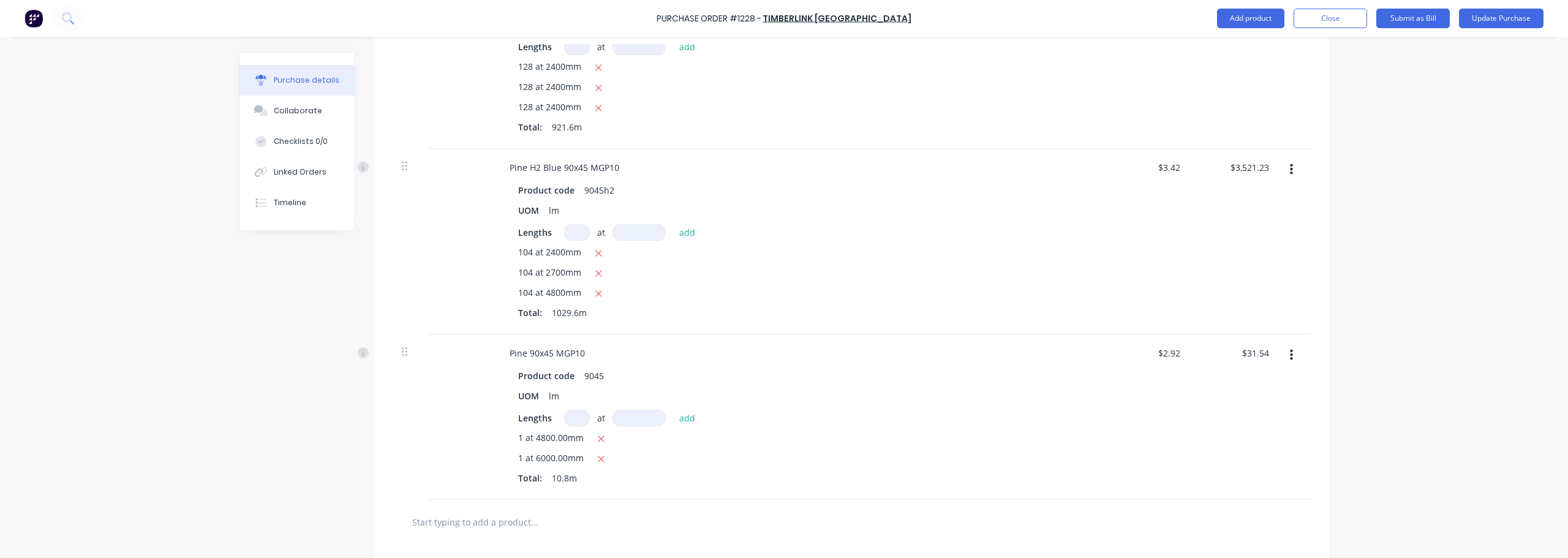
scroll to position [429, 0]
click at [603, 435] on button "button" at bounding box center [601, 438] width 16 height 16
type textarea "x"
type input "$17.52"
click at [601, 452] on div "Total: 6m" at bounding box center [796, 457] width 557 height 13
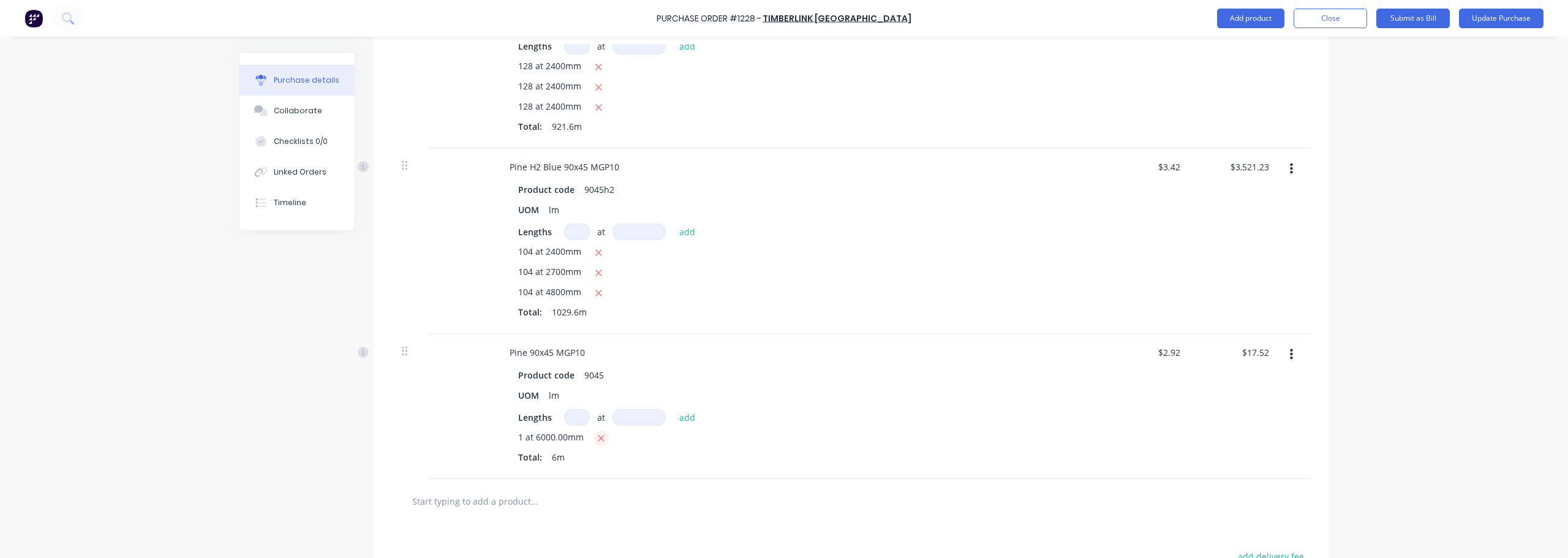
click at [601, 442] on button "button" at bounding box center [601, 438] width 16 height 16
type textarea "x"
type input "$0.00"
click at [574, 417] on input at bounding box center [577, 417] width 26 height 17
type textarea "x"
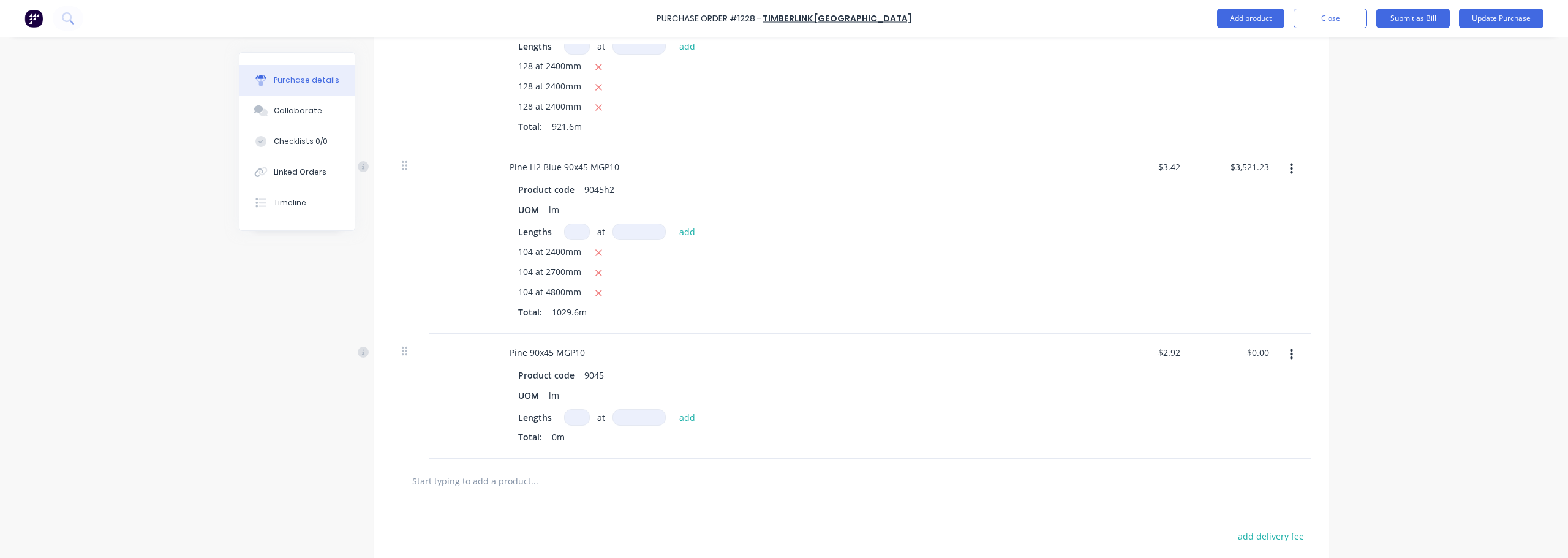
type input "1"
type textarea "x"
type input "10"
type textarea "x"
type input "104"
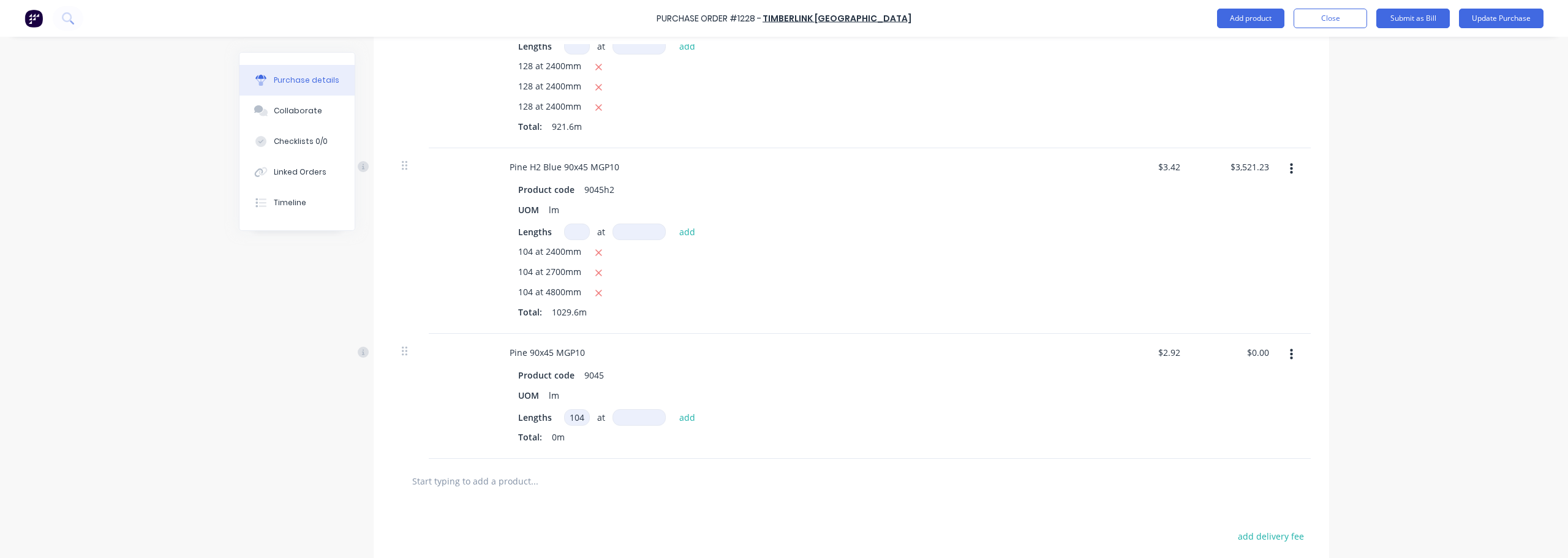
type textarea "x"
type input "4"
type textarea "x"
type input "48"
type textarea "x"
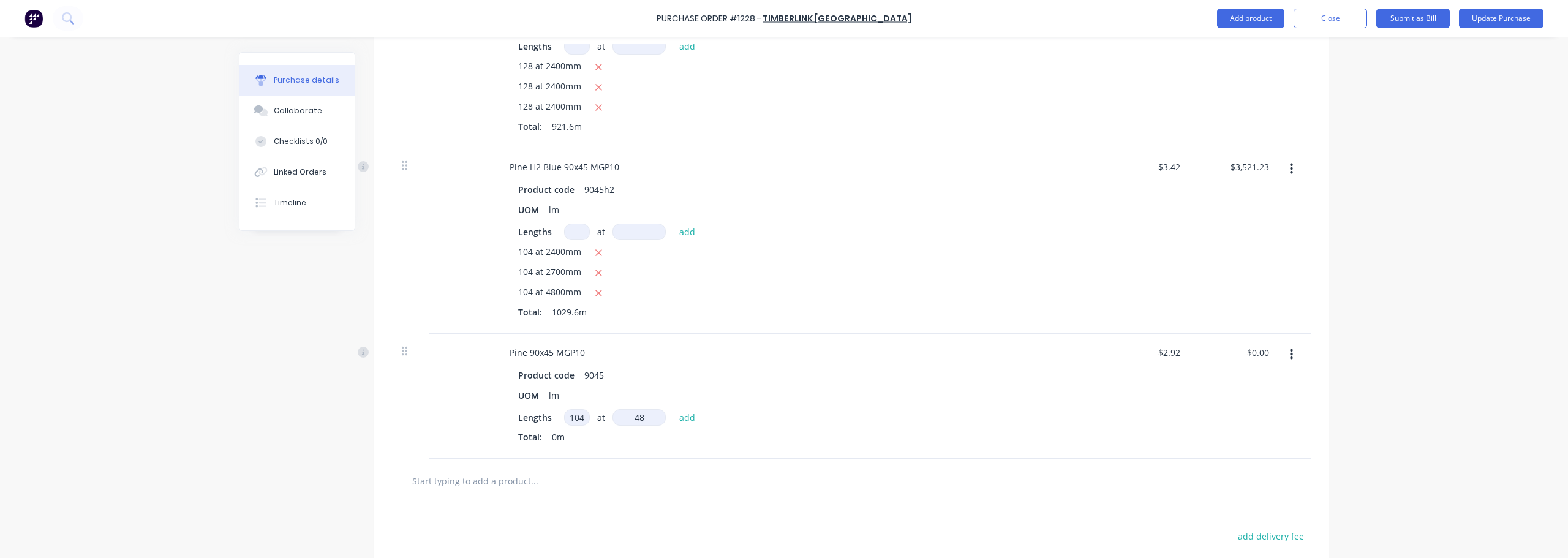
type input "480"
type textarea "x"
type input "4800"
type textarea "x"
type input "$1,457.66"
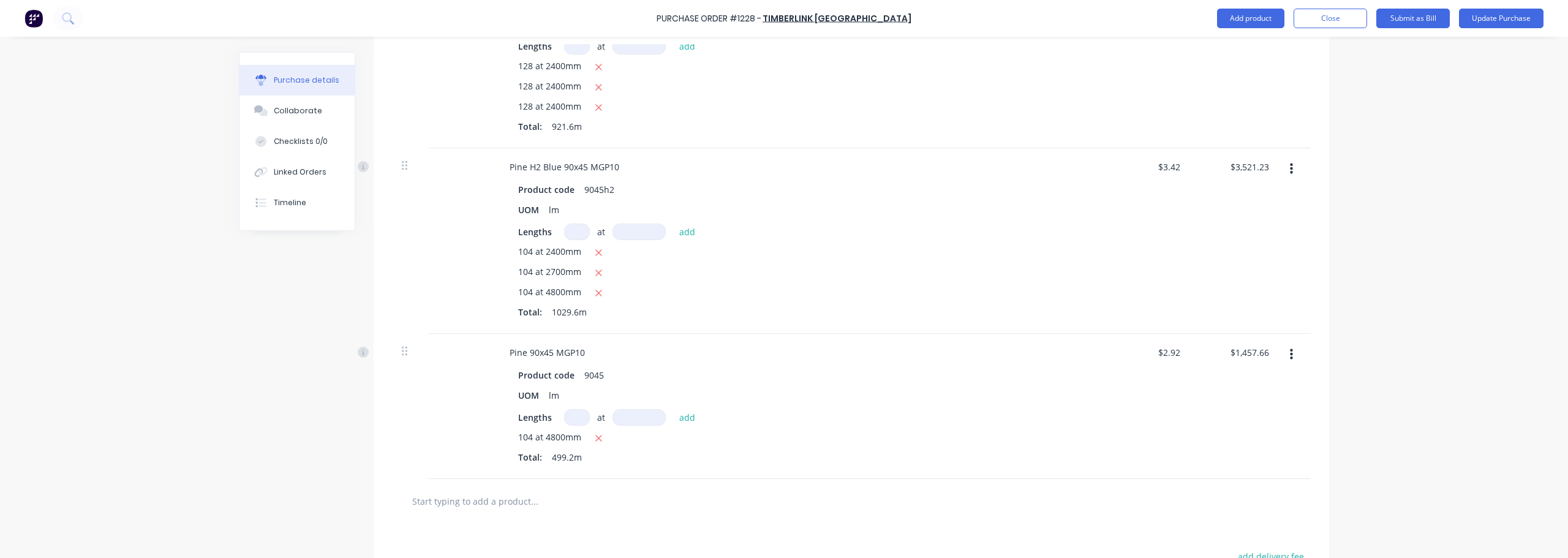
type textarea "x"
type input "1"
type textarea "x"
type input "10"
type textarea "x"
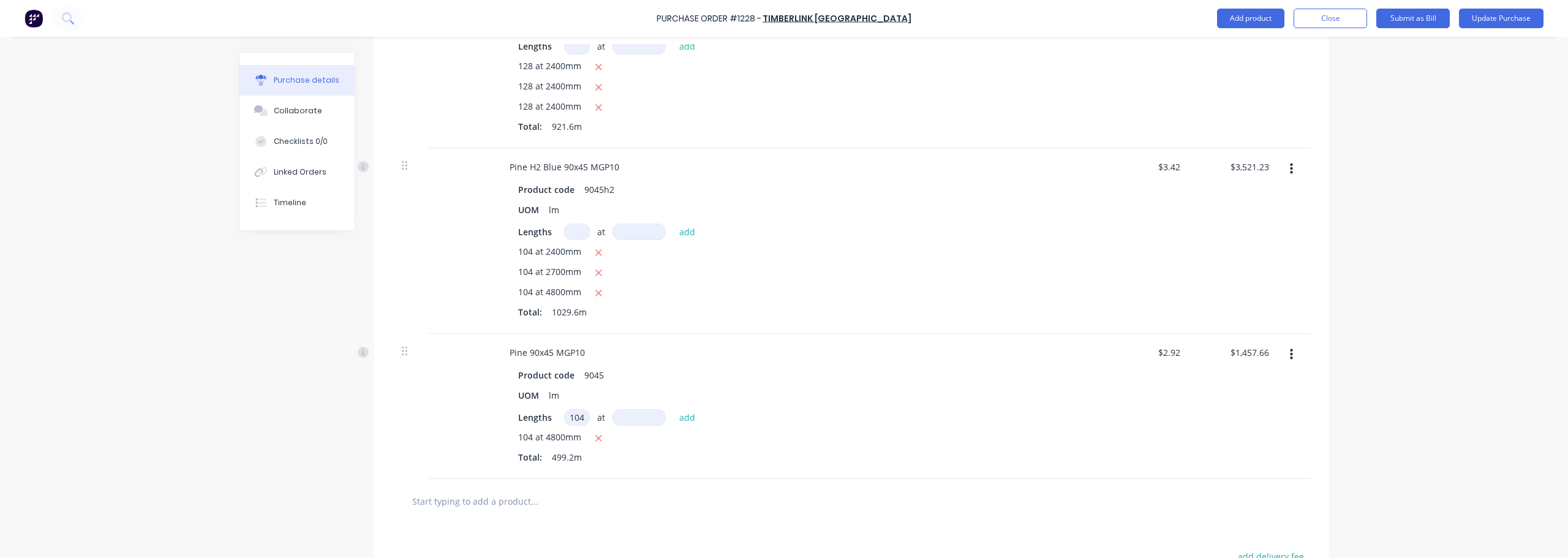
type input "104"
type textarea "x"
type input "6"
type textarea "x"
type input "60"
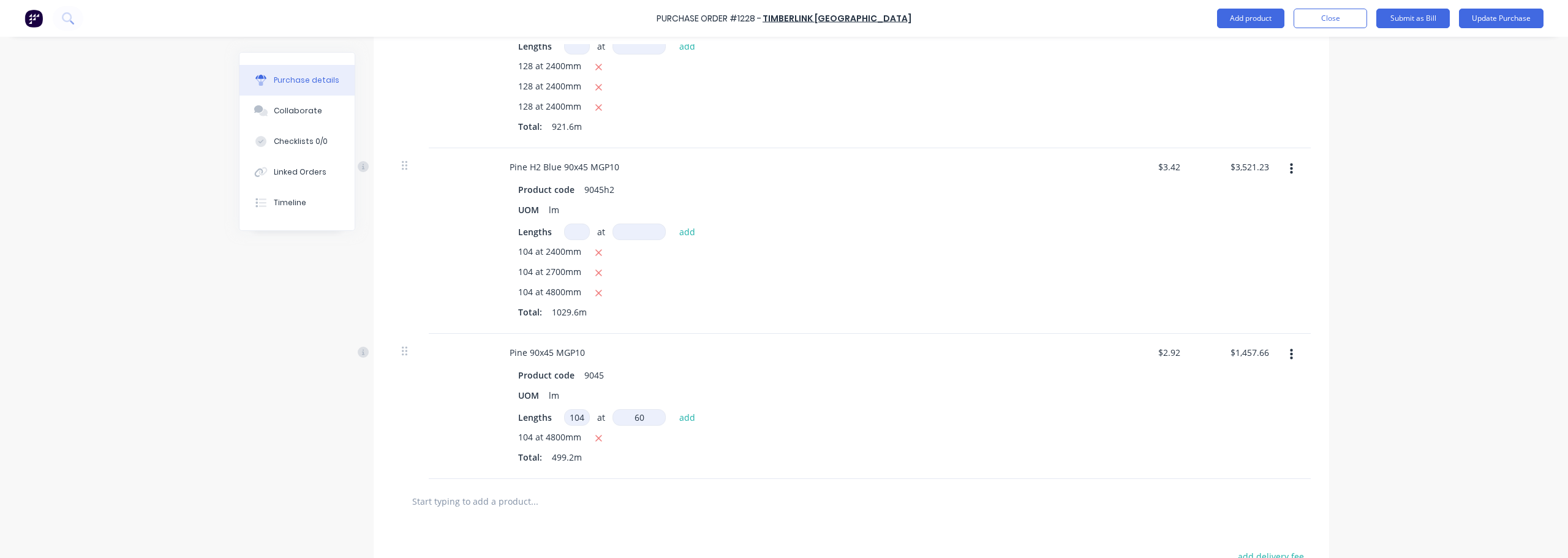
type textarea "x"
type input "600"
type textarea "x"
type input "6000"
type textarea "x"
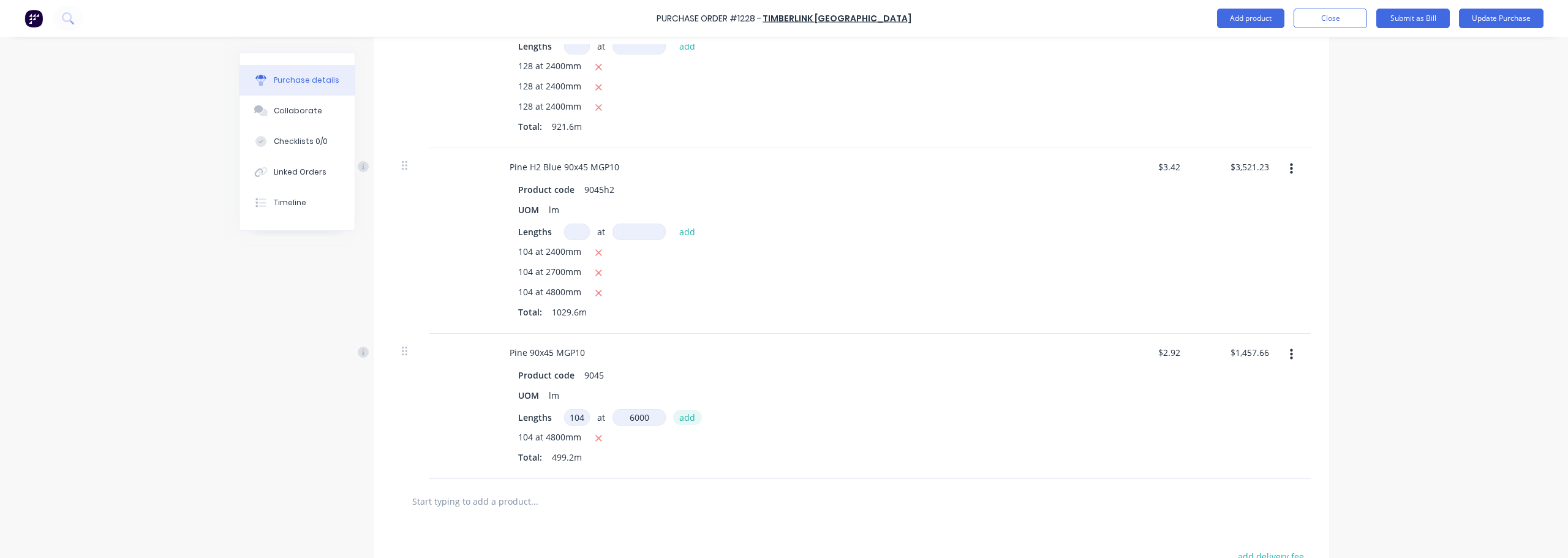
type input "6000mm"
click at [679, 421] on button "add" at bounding box center [687, 417] width 29 height 15
type textarea "x"
type input "$3,279.74"
click at [847, 296] on div "104 at 4800mm" at bounding box center [796, 292] width 557 height 16
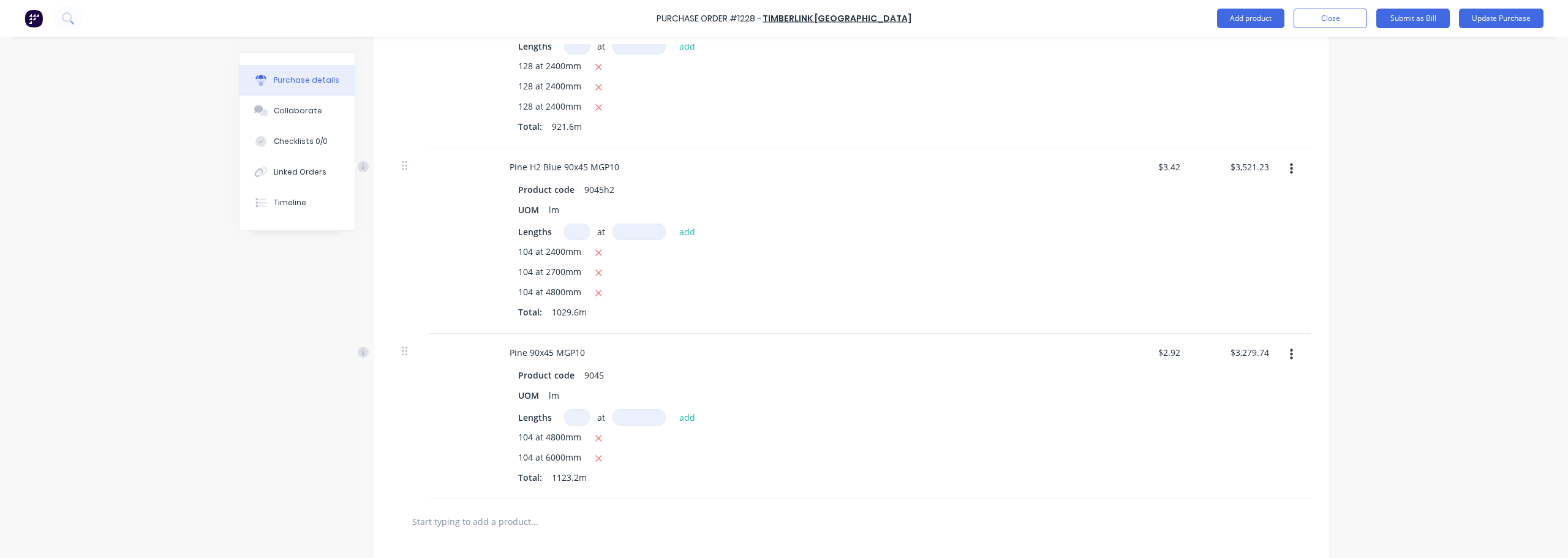
scroll to position [0, 0]
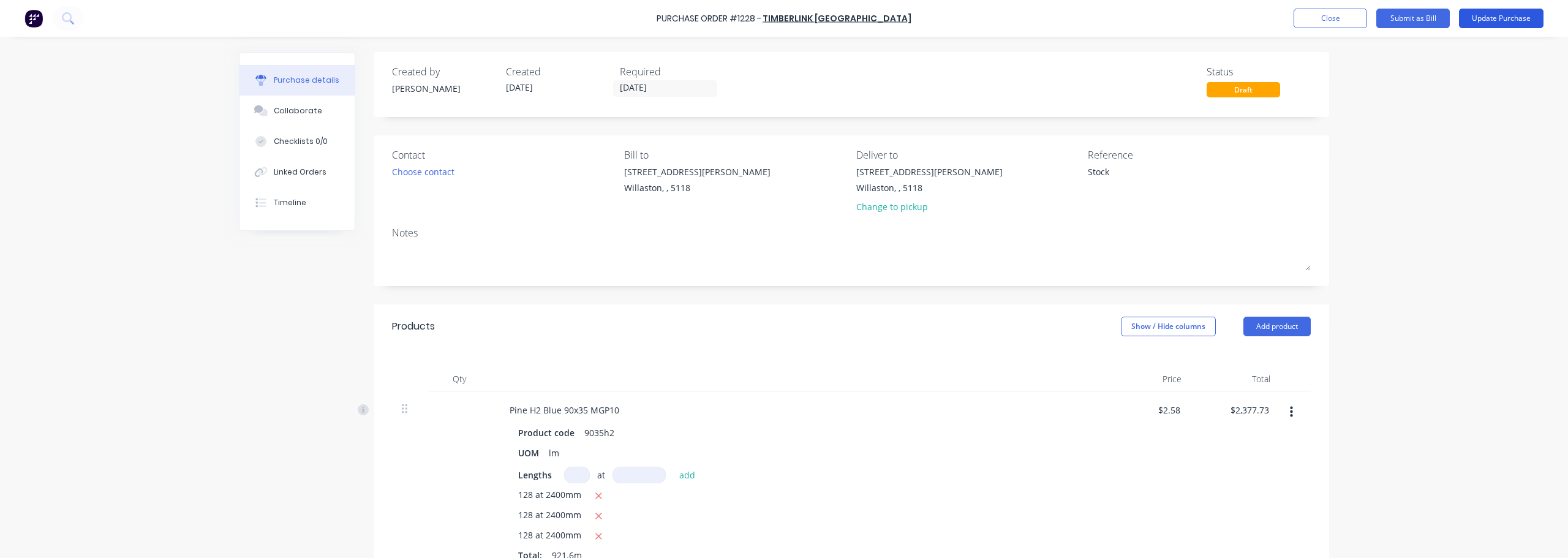
click at [1494, 24] on button "Update Purchase" at bounding box center [1502, 18] width 85 height 19
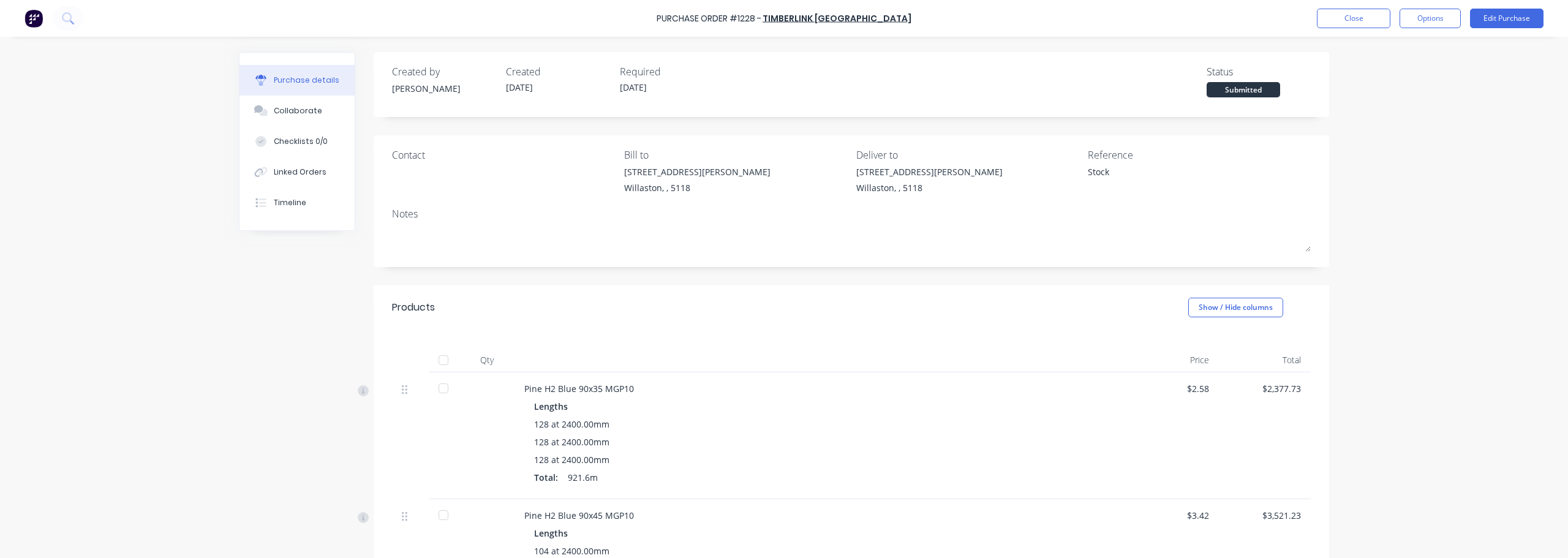
click at [437, 363] on div at bounding box center [443, 360] width 25 height 25
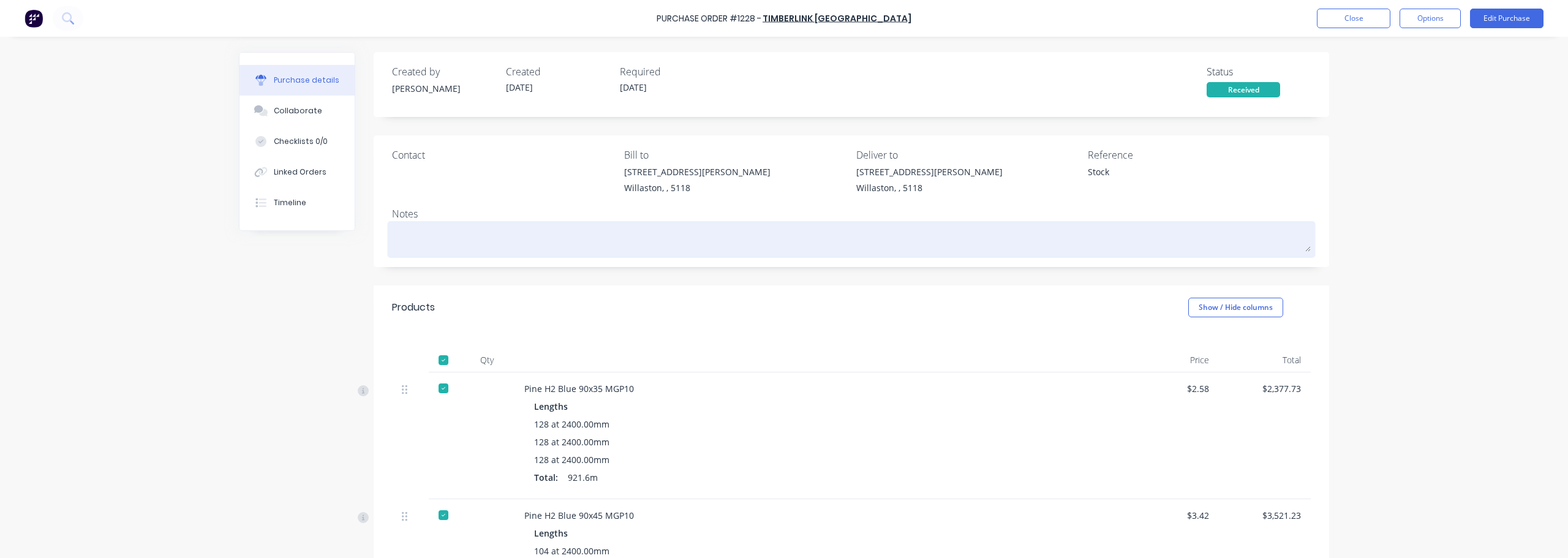
click at [450, 237] on textarea at bounding box center [851, 238] width 918 height 28
type textarea "x"
type textarea "3"
type textarea "x"
type textarea "30"
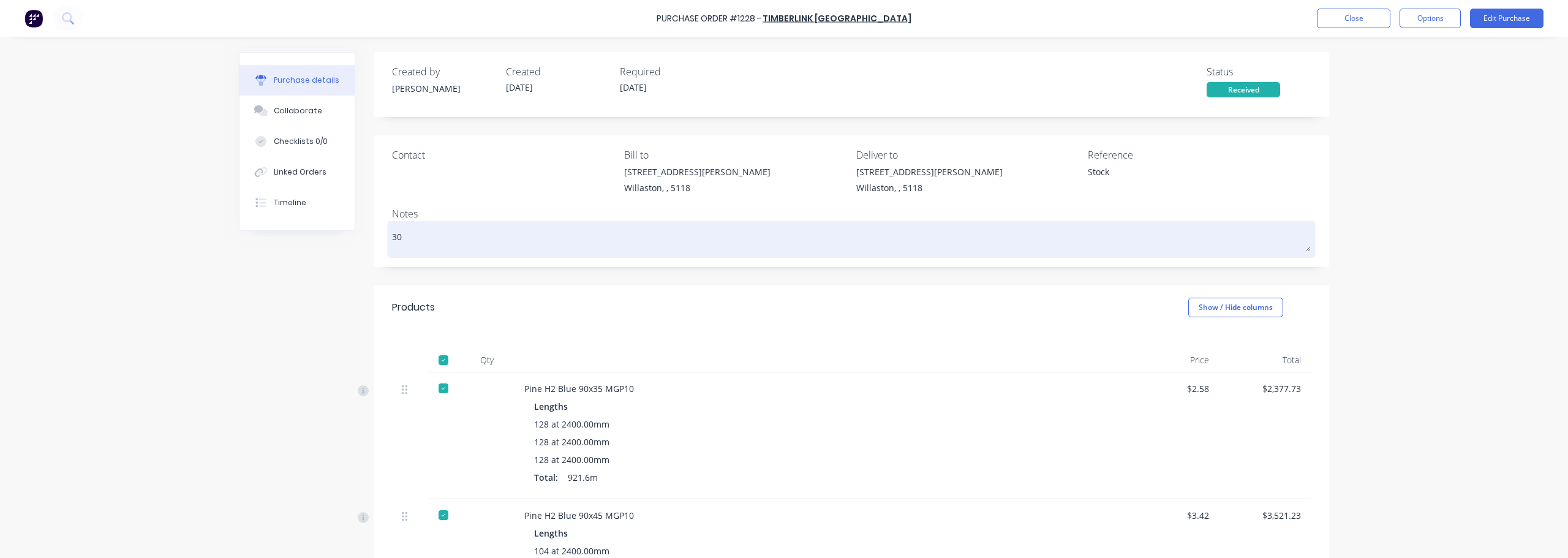
type textarea "x"
type textarea "30/"
type textarea "x"
type textarea "30/0"
type textarea "x"
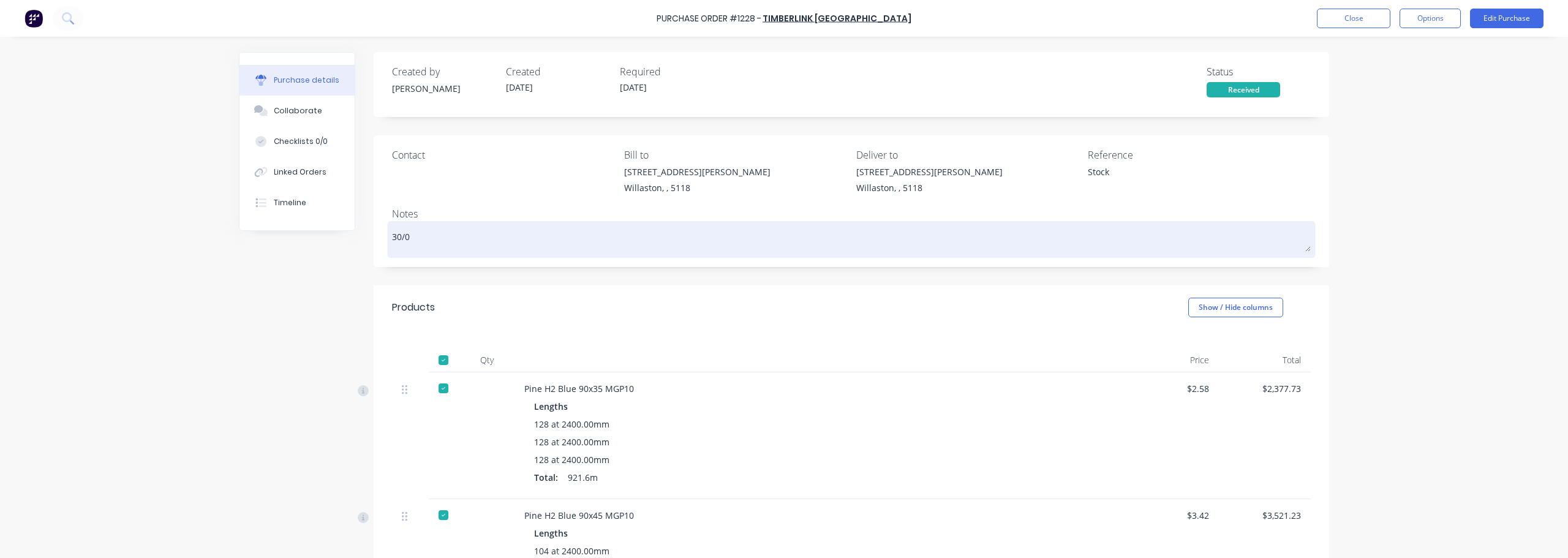
type textarea "30/09"
type textarea "x"
type textarea "30/09"
type textarea "x"
type textarea "30/09 r"
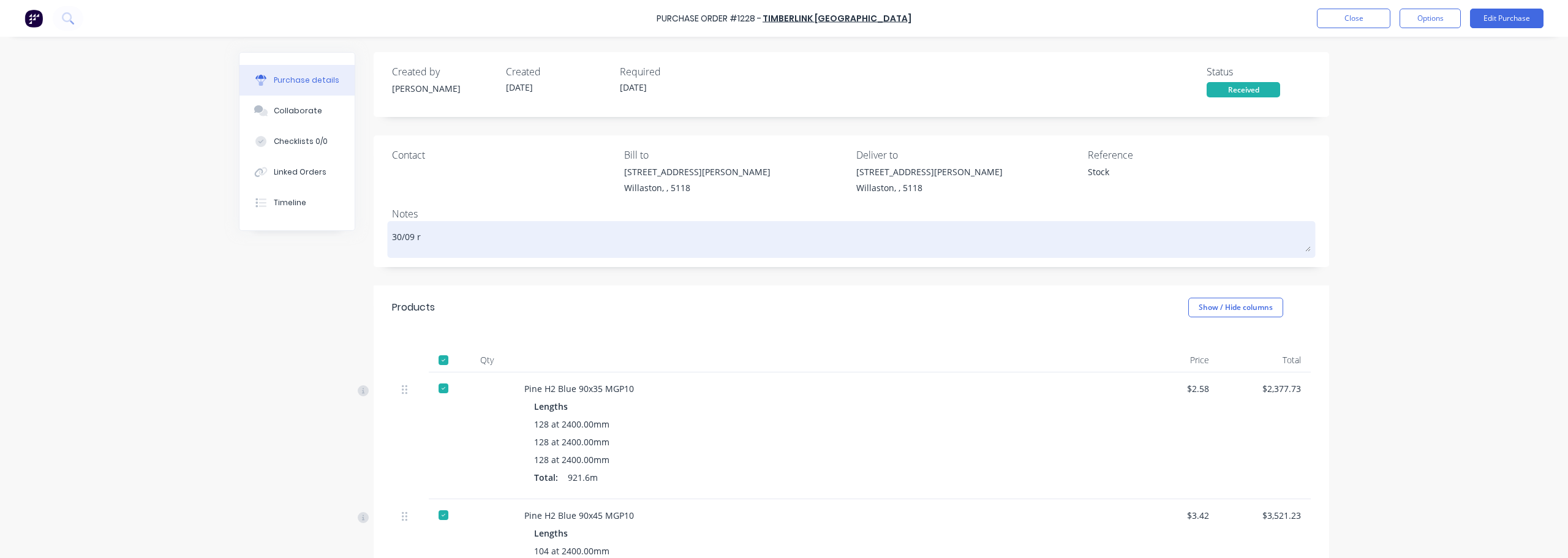
type textarea "x"
type textarea "30/09 re"
type textarea "x"
type textarea "30/09 rec"
type textarea "x"
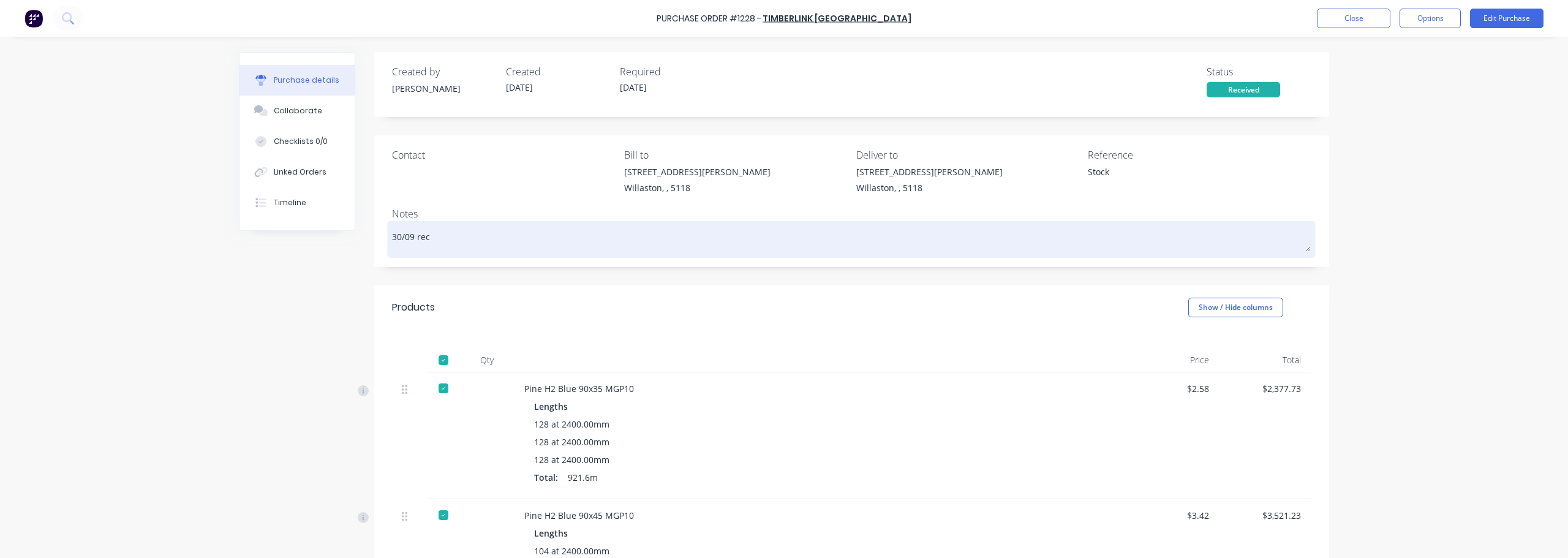
type textarea "30/09 reci"
type textarea "x"
type textarea "30/09 [PERSON_NAME]"
type textarea "x"
type textarea "30/09 reciev"
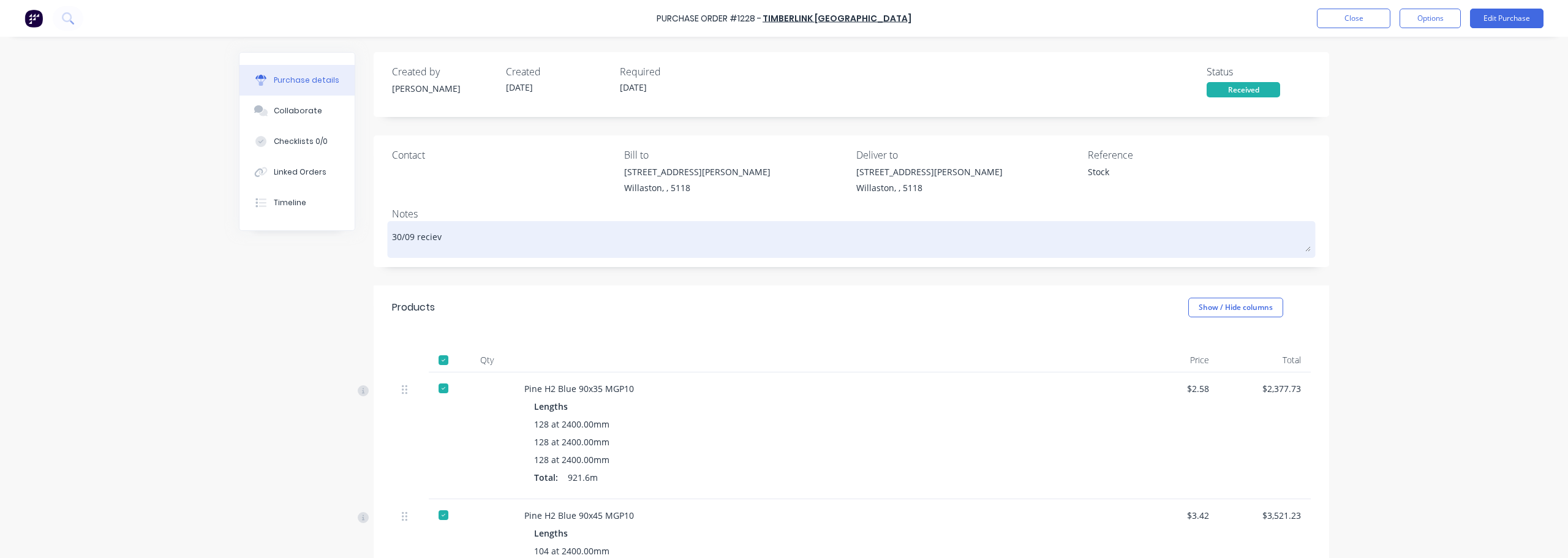
type textarea "x"
click at [501, 236] on textarea "30/09 Received in full" at bounding box center [851, 238] width 918 height 28
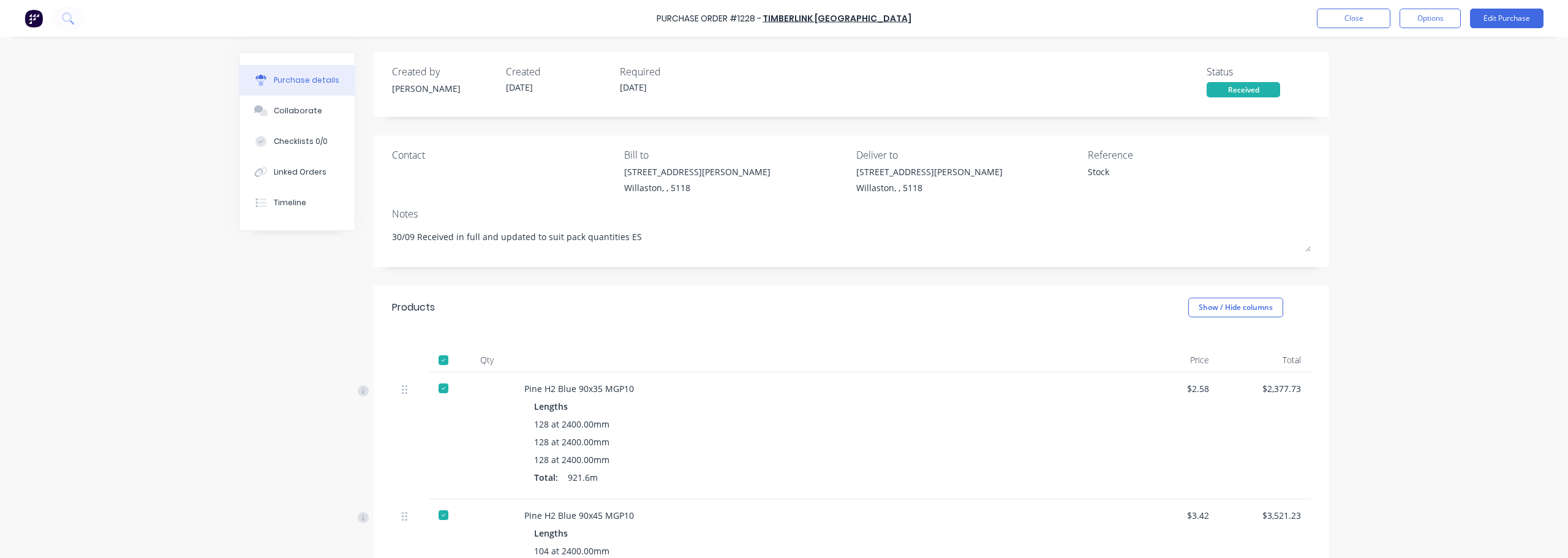
click at [1555, 201] on div "Purchase Order #1228 - Timberlink [GEOGRAPHIC_DATA] Close Options Edit Purchase…" at bounding box center [784, 279] width 1568 height 558
click at [1369, 19] on button "Close" at bounding box center [1354, 18] width 74 height 19
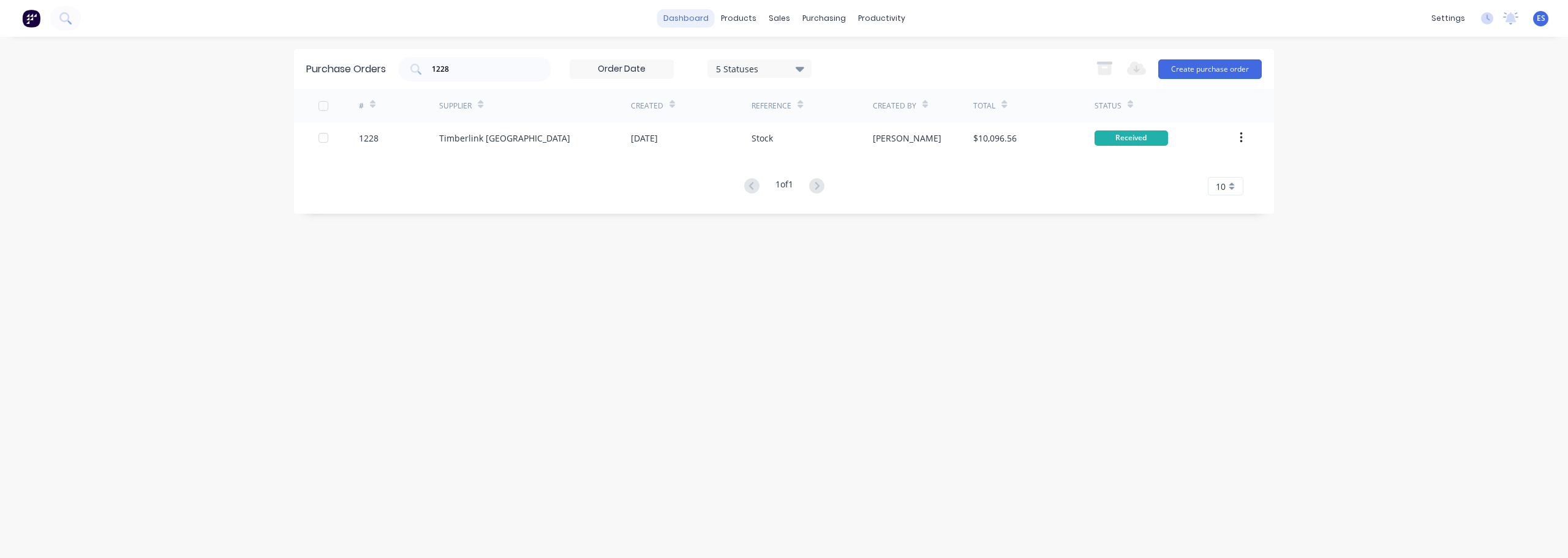
click at [680, 22] on link "dashboard" at bounding box center [686, 18] width 57 height 18
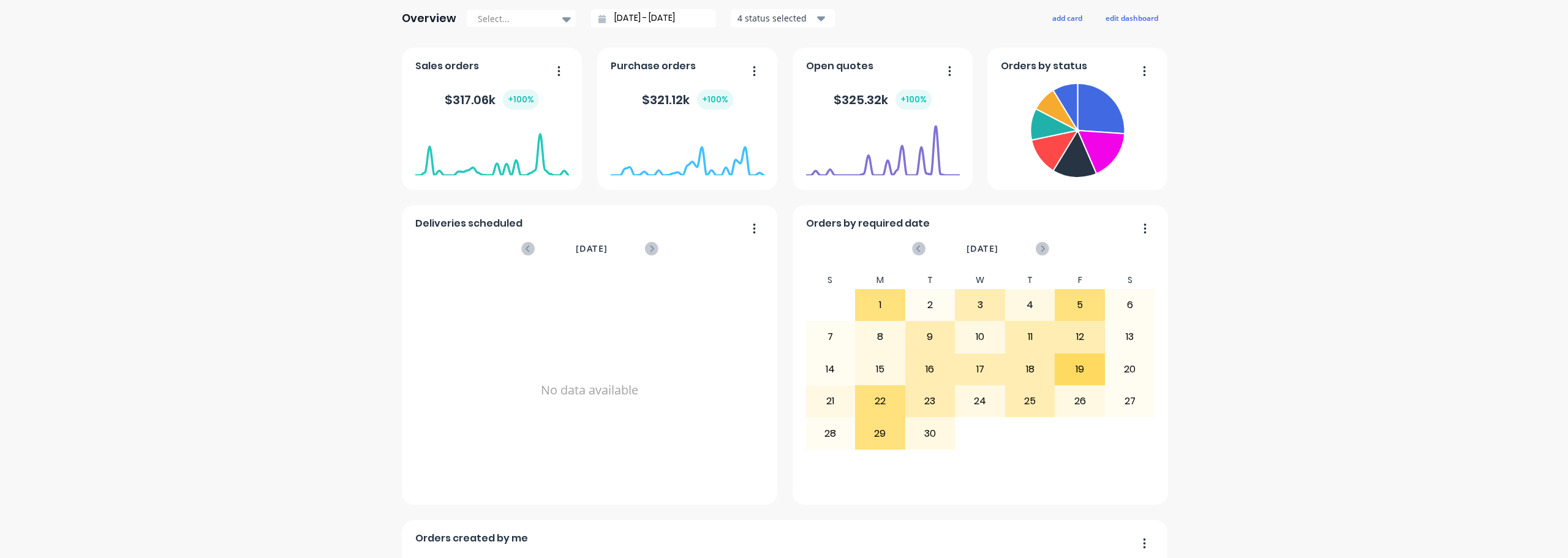
scroll to position [306, 0]
